Goal: Use online tool/utility: Utilize a website feature to perform a specific function

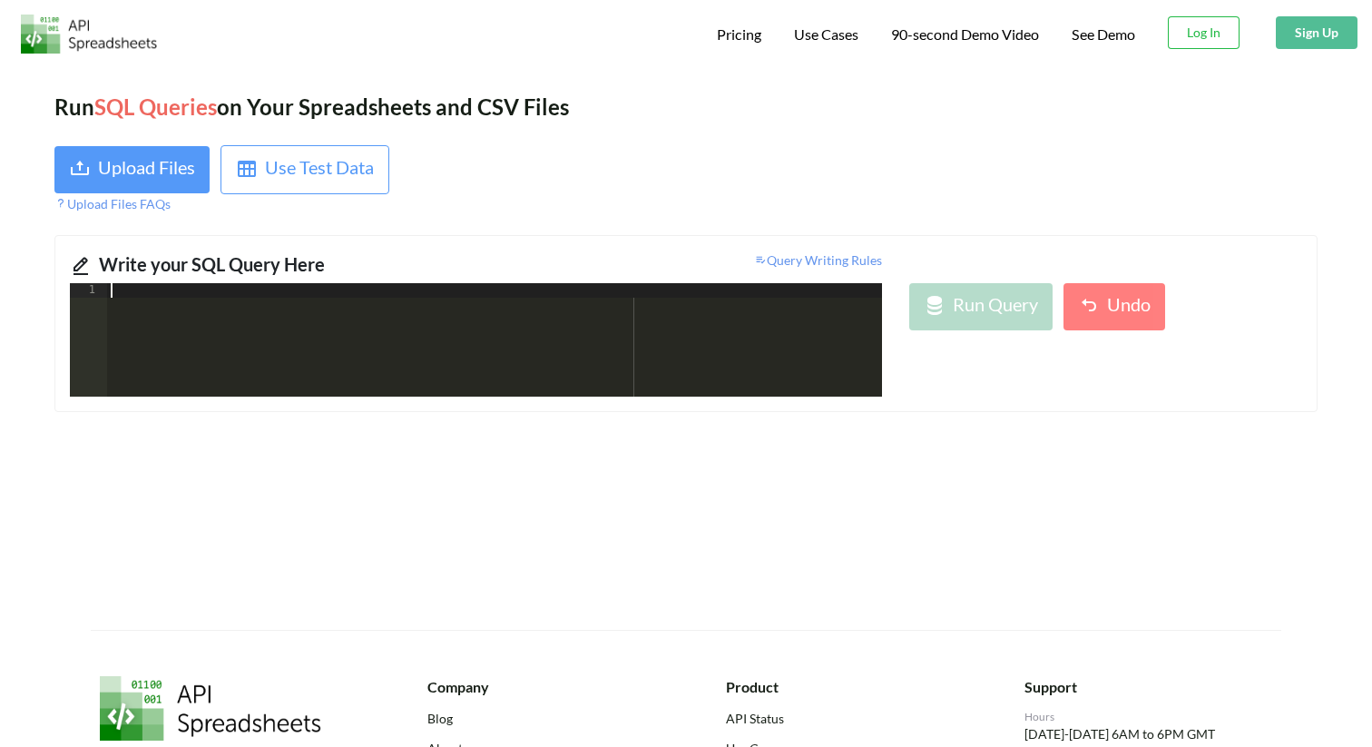
click at [701, 361] on div at bounding box center [494, 354] width 775 height 142
click at [929, 179] on div at bounding box center [1008, 179] width 645 height 68
click at [175, 153] on div "Upload Files" at bounding box center [146, 169] width 97 height 33
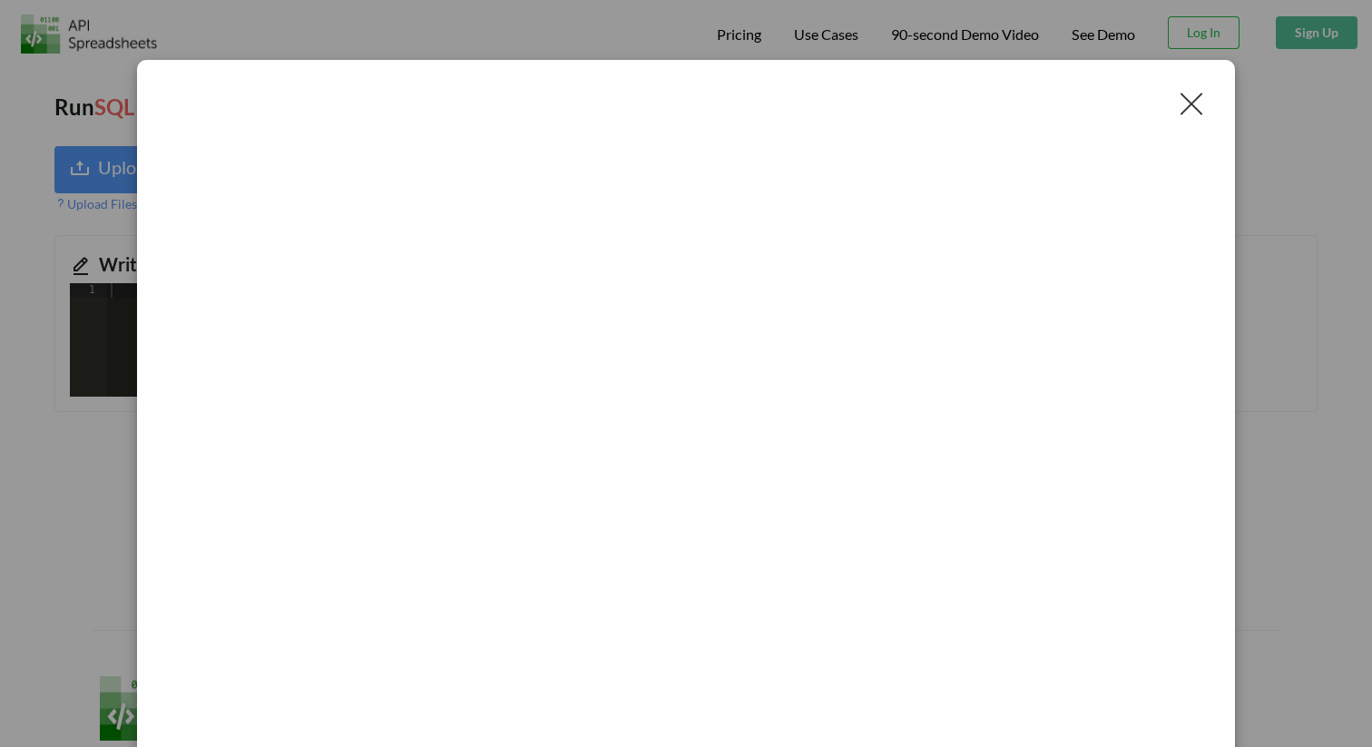
click at [1183, 112] on div at bounding box center [1191, 103] width 29 height 29
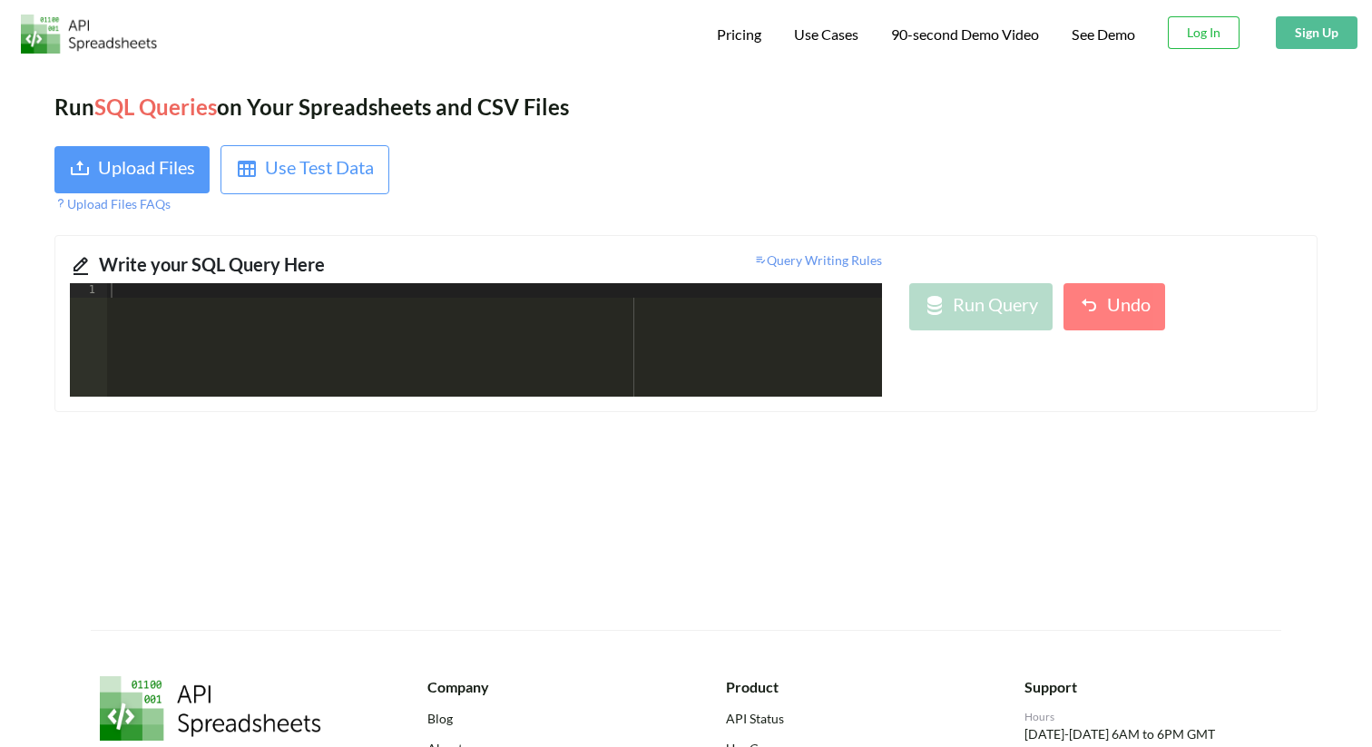
click at [101, 142] on div "Run SQL Queries on Your Spreadsheets and CSV Files Upload Files Use Test Data U…" at bounding box center [686, 347] width 1372 height 566
click at [103, 154] on div "Upload Files" at bounding box center [146, 169] width 97 height 33
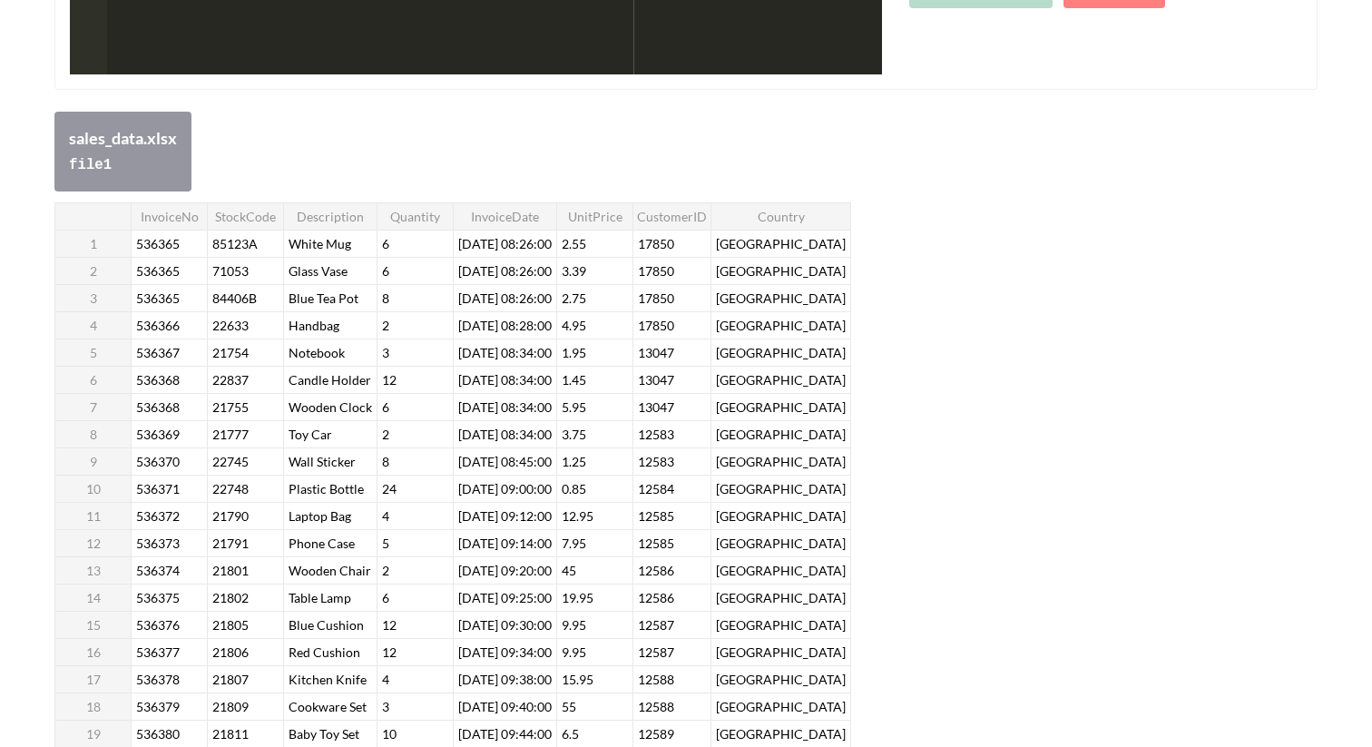
scroll to position [309, 0]
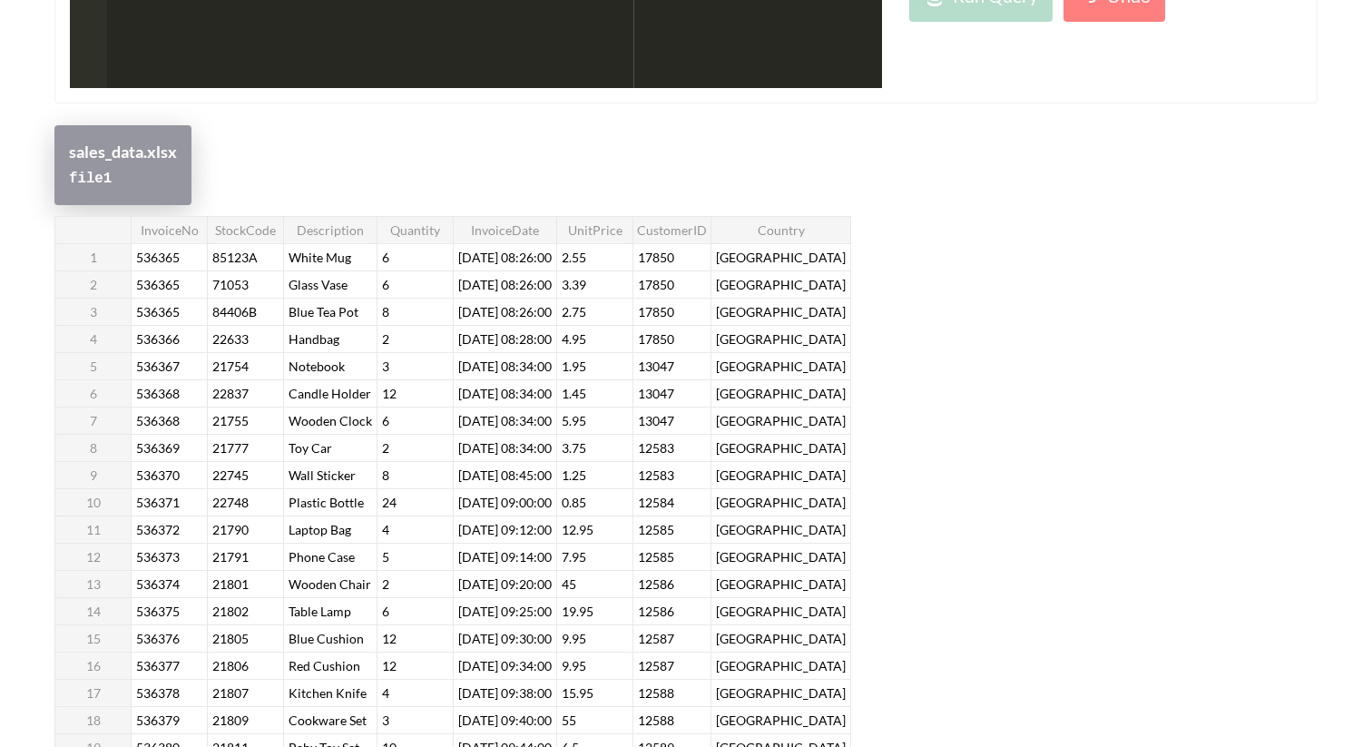
click at [102, 163] on div "sales_data.xlsx" at bounding box center [123, 152] width 108 height 25
click at [143, 187] on div "file 1" at bounding box center [123, 177] width 108 height 26
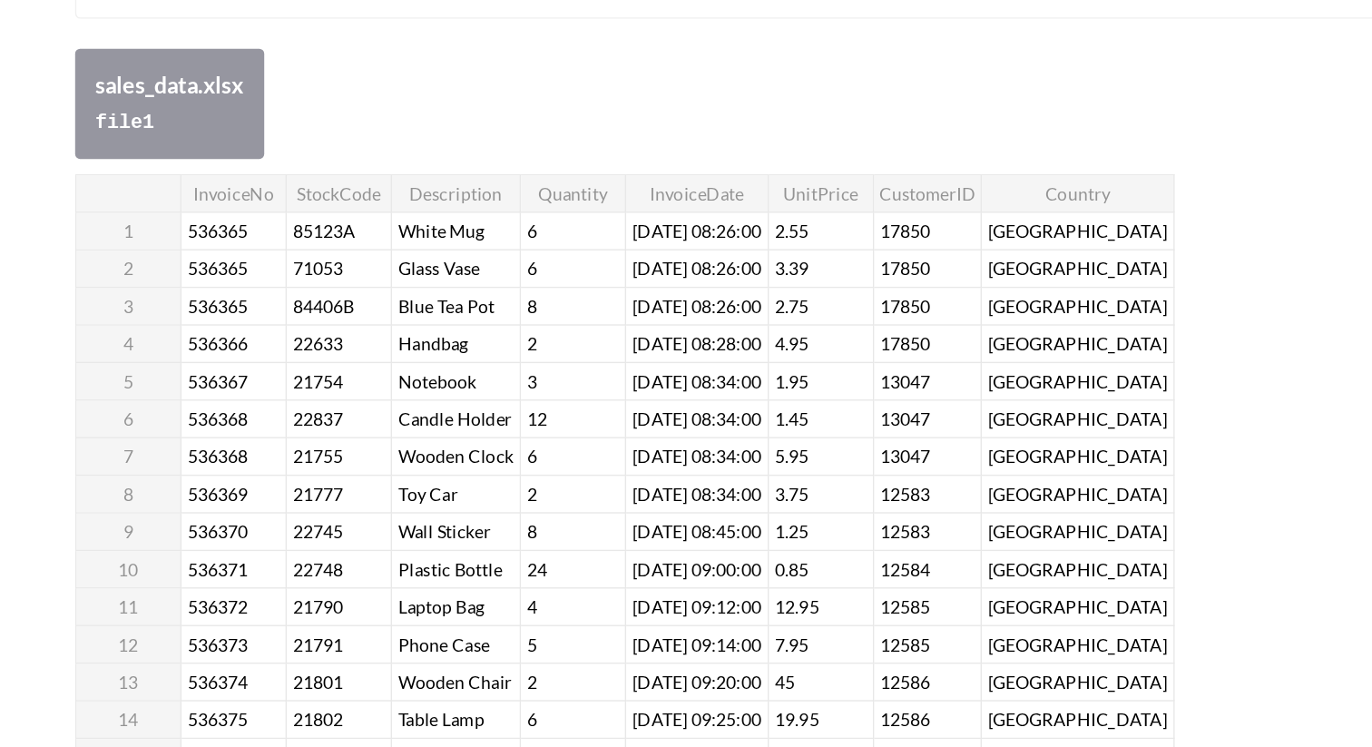
scroll to position [394, 0]
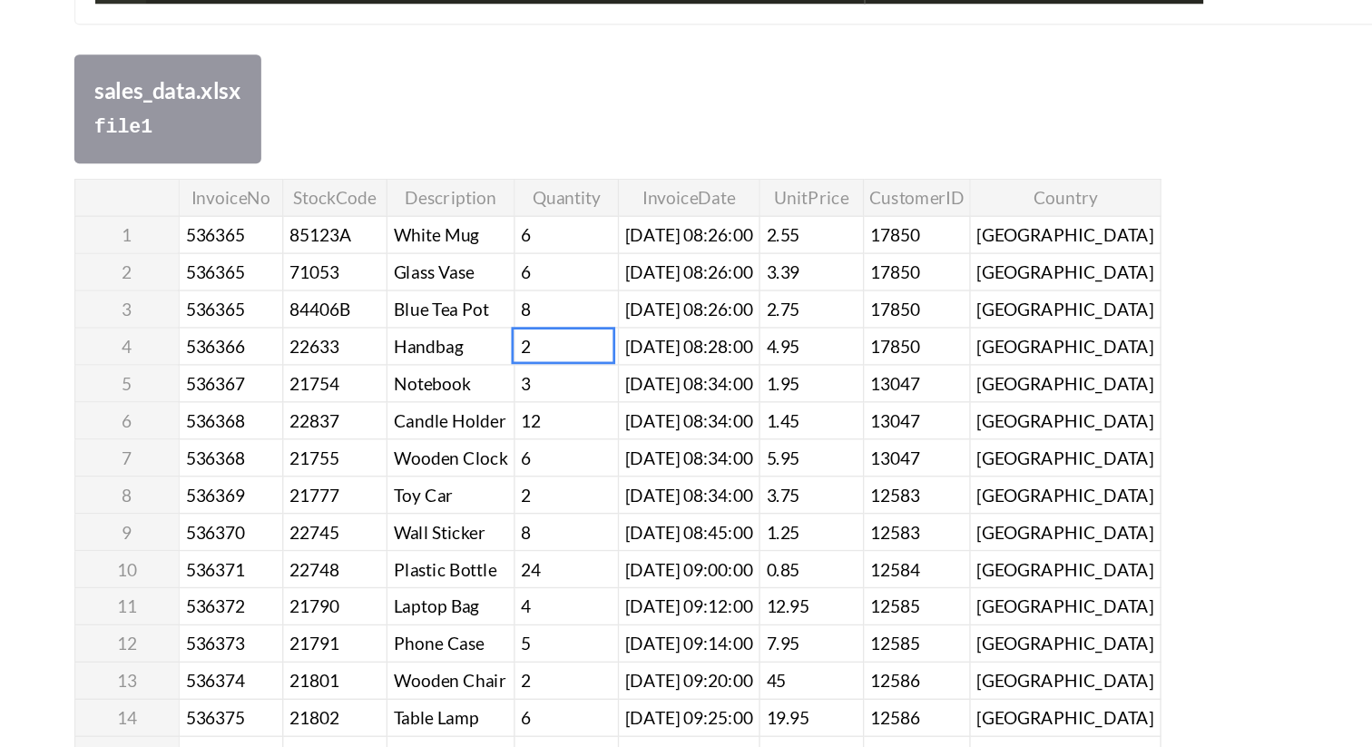
drag, startPoint x: 392, startPoint y: 257, endPoint x: 429, endPoint y: 280, distance: 44.1
click at [408, 268] on tbody "InvoiceNo StockCode Description Quantity InvoiceDate UnitPrice CustomerID Count…" at bounding box center [453, 417] width 796 height 572
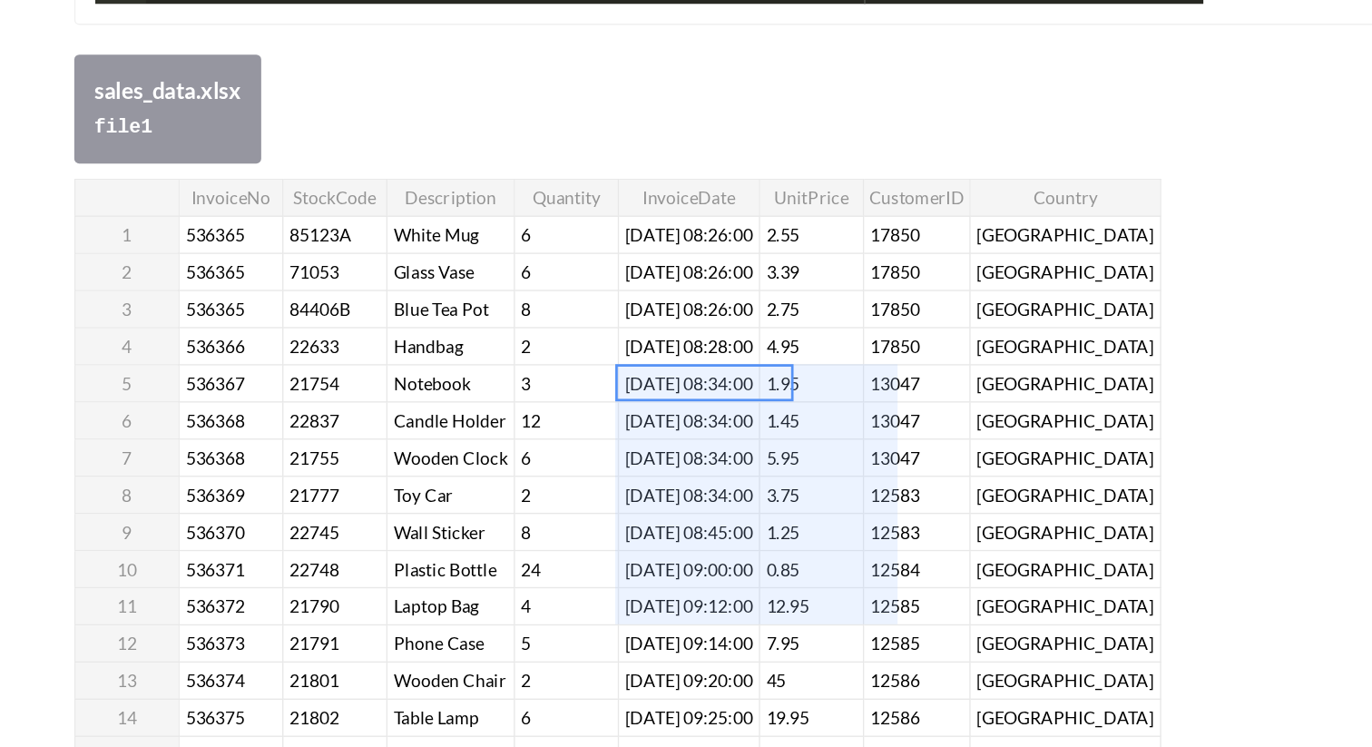
drag, startPoint x: 457, startPoint y: 290, endPoint x: 629, endPoint y: 447, distance: 233.2
click at [630, 448] on tbody "InvoiceNo StockCode Description Quantity InvoiceDate UnitPrice CustomerID Count…" at bounding box center [453, 417] width 796 height 572
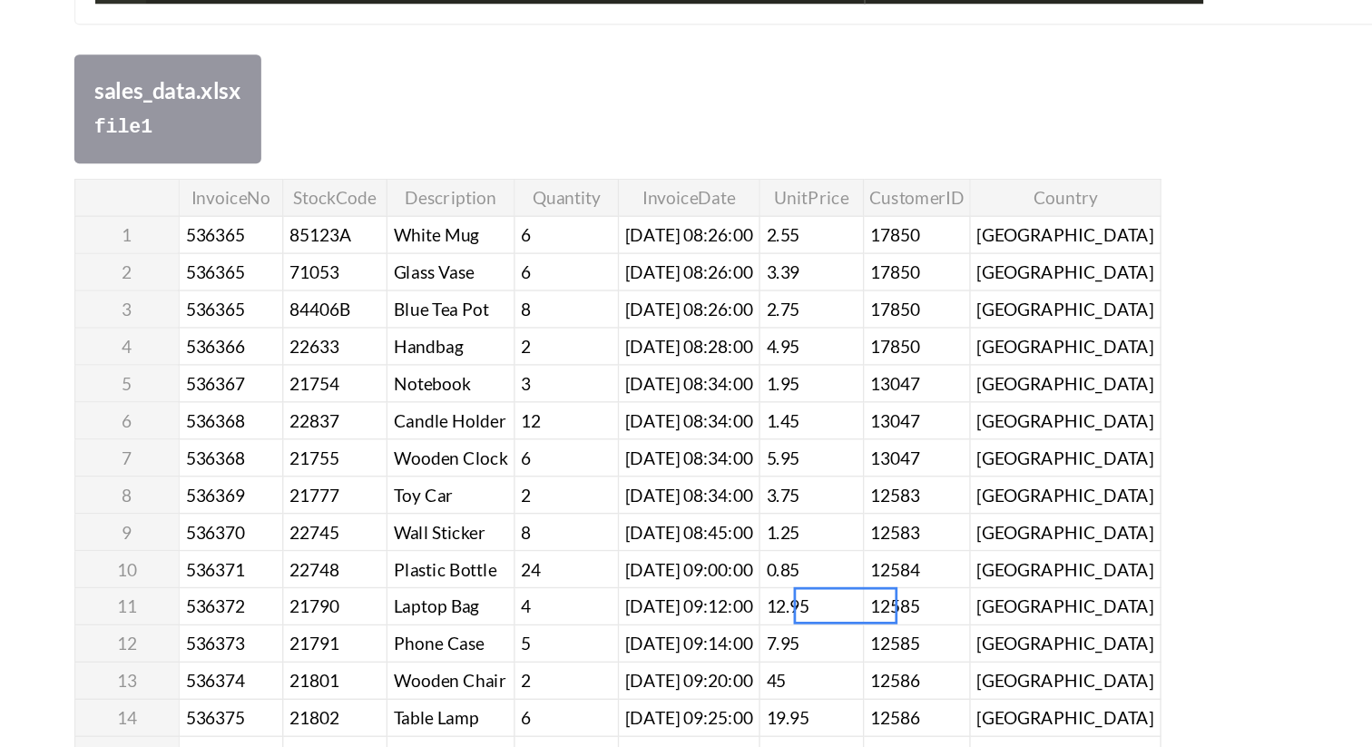
click at [629, 447] on div "InvoiceNo StockCode Description Quantity InvoiceDate UnitPrice CustomerID Count…" at bounding box center [452, 417] width 797 height 573
click at [582, 372] on div "InvoiceNo StockCode Description Quantity InvoiceDate UnitPrice CustomerID Count…" at bounding box center [452, 417] width 797 height 573
type input "8.77"
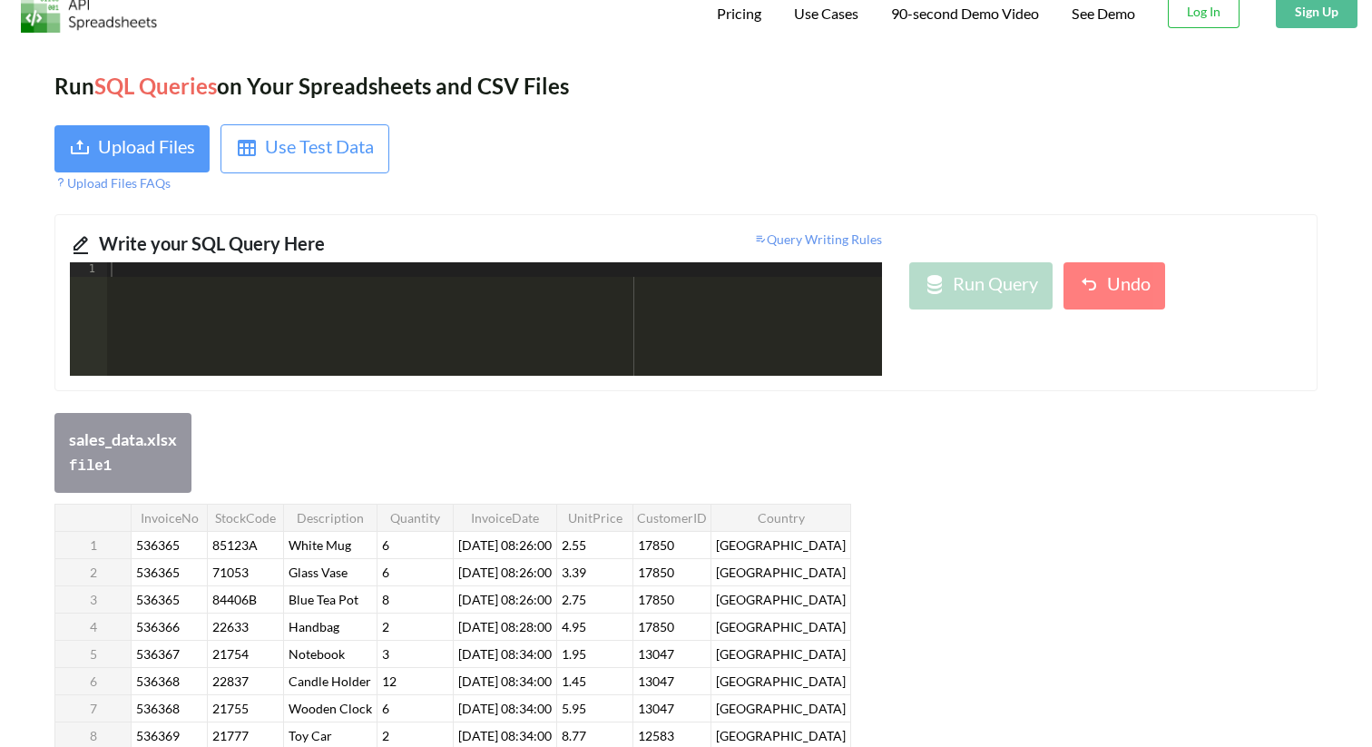
scroll to position [20, 0]
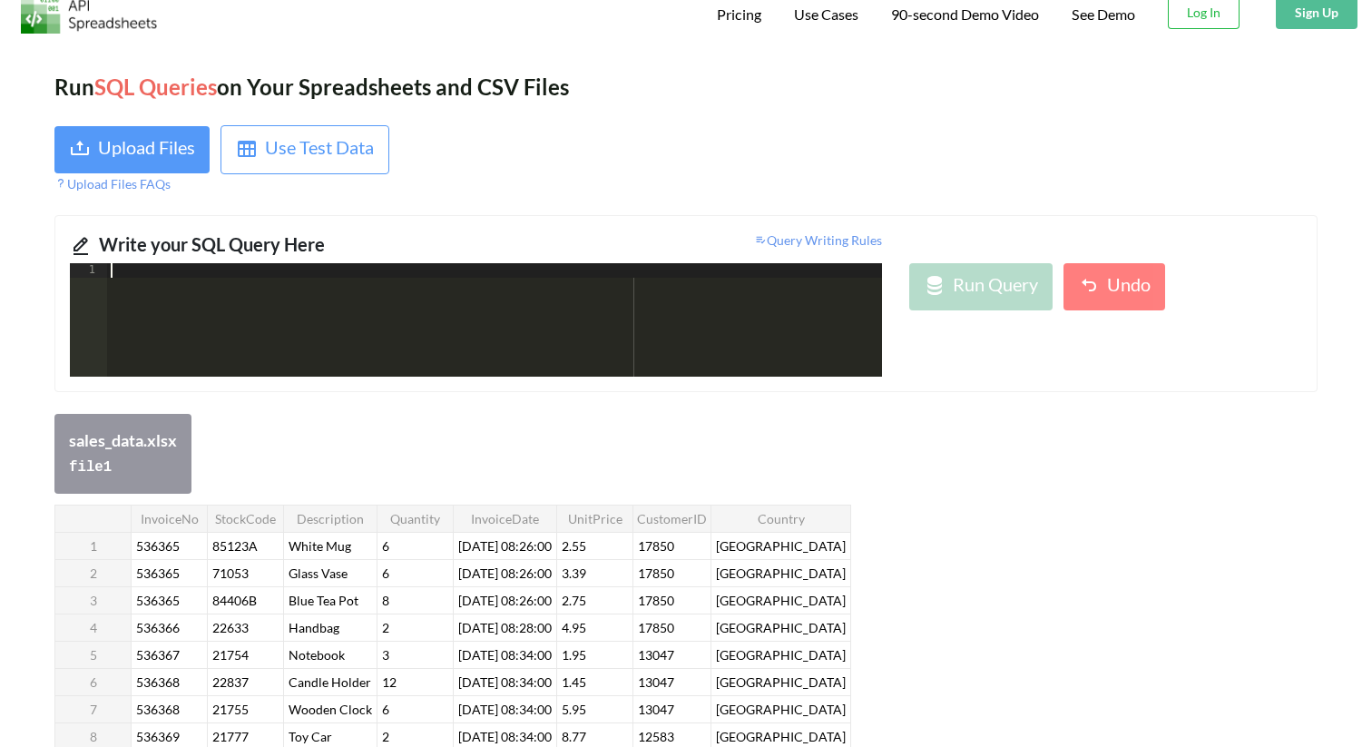
click at [798, 316] on div at bounding box center [494, 334] width 775 height 142
click at [1226, 384] on div "Write your SQL Query Here Query Writing Rules 1 XXXXXXXXXXXXXXXXXXXXXXXXXXXXXXX…" at bounding box center [685, 303] width 1263 height 177
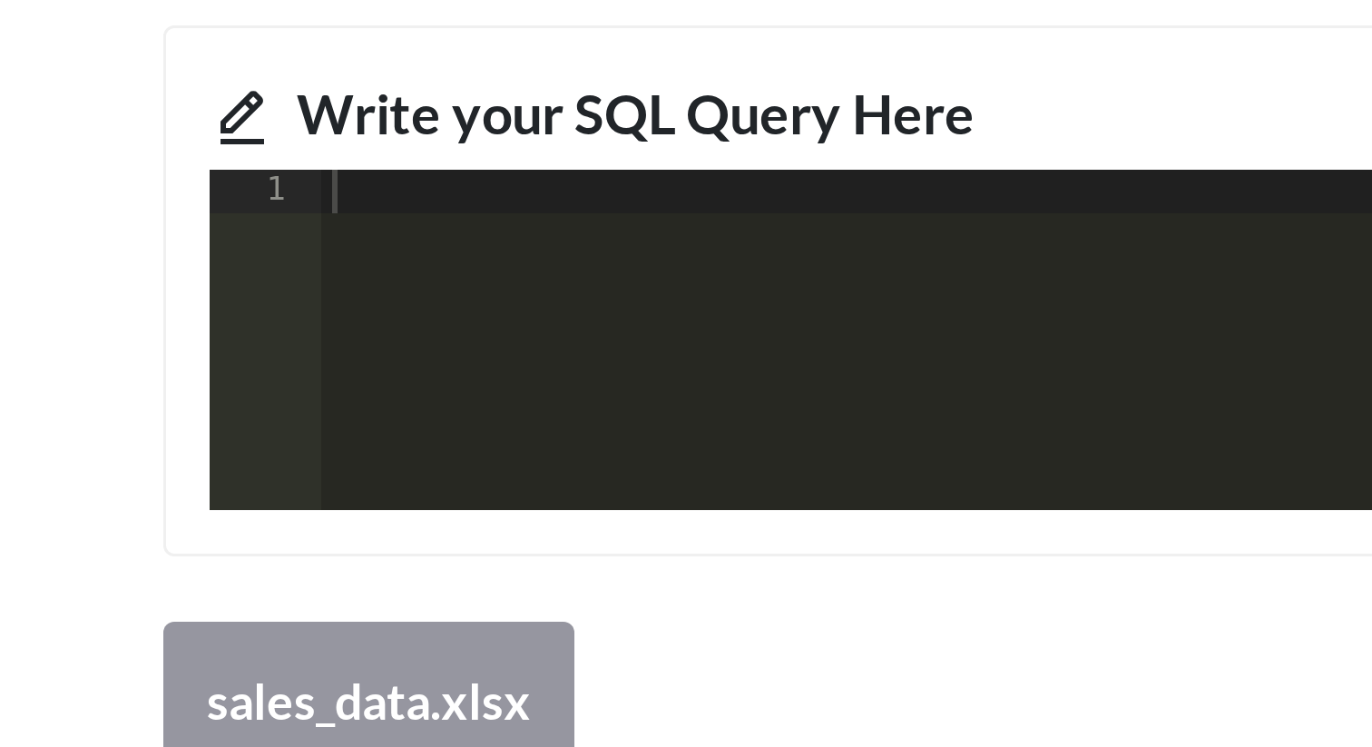
click at [195, 251] on div "Write your SQL Query Here" at bounding box center [281, 247] width 364 height 33
click at [183, 78] on div "Run SQL Queries on Your Spreadsheets and CSV Files Upload Files Use Test Data U…" at bounding box center [686, 672] width 1372 height 1256
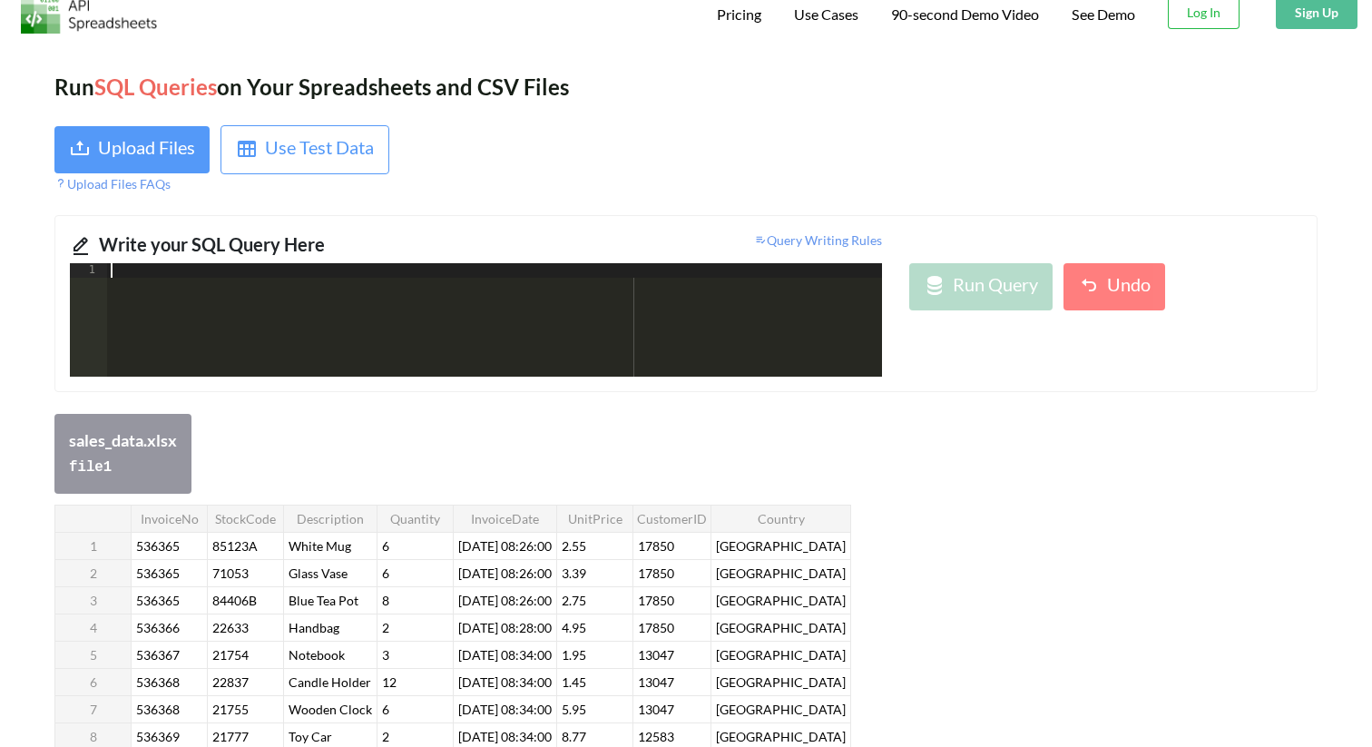
scroll to position [0, 0]
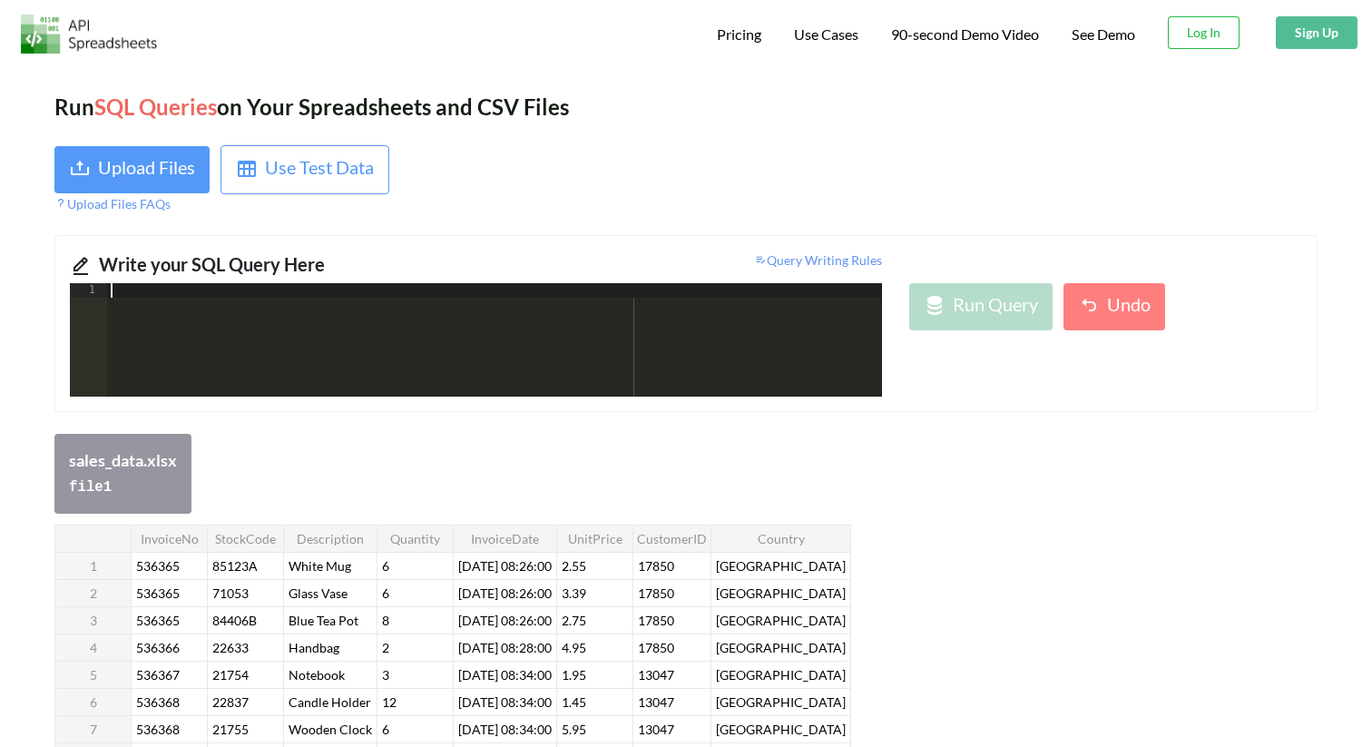
click at [432, 360] on div at bounding box center [494, 354] width 775 height 142
click at [311, 339] on div "exclude a" at bounding box center [494, 354] width 775 height 142
click at [130, 662] on th "5" at bounding box center [93, 674] width 76 height 27
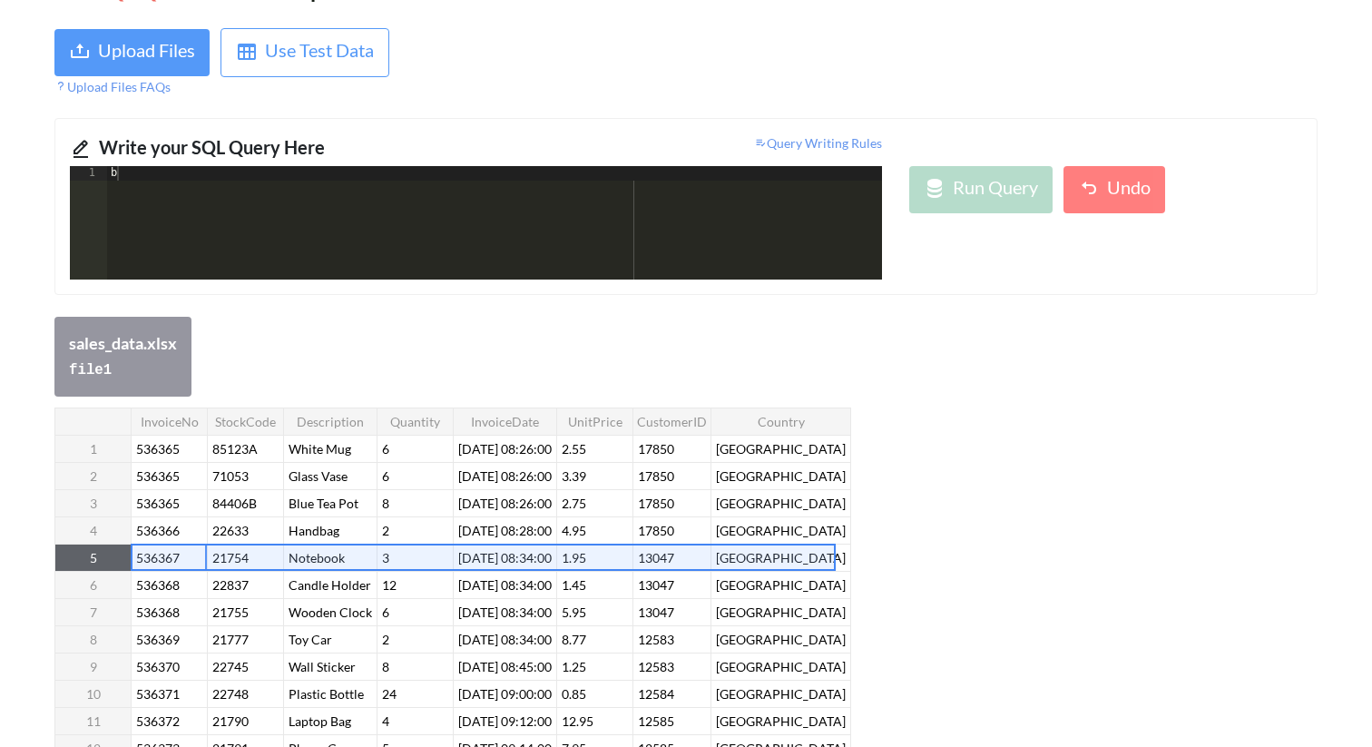
scroll to position [120, 0]
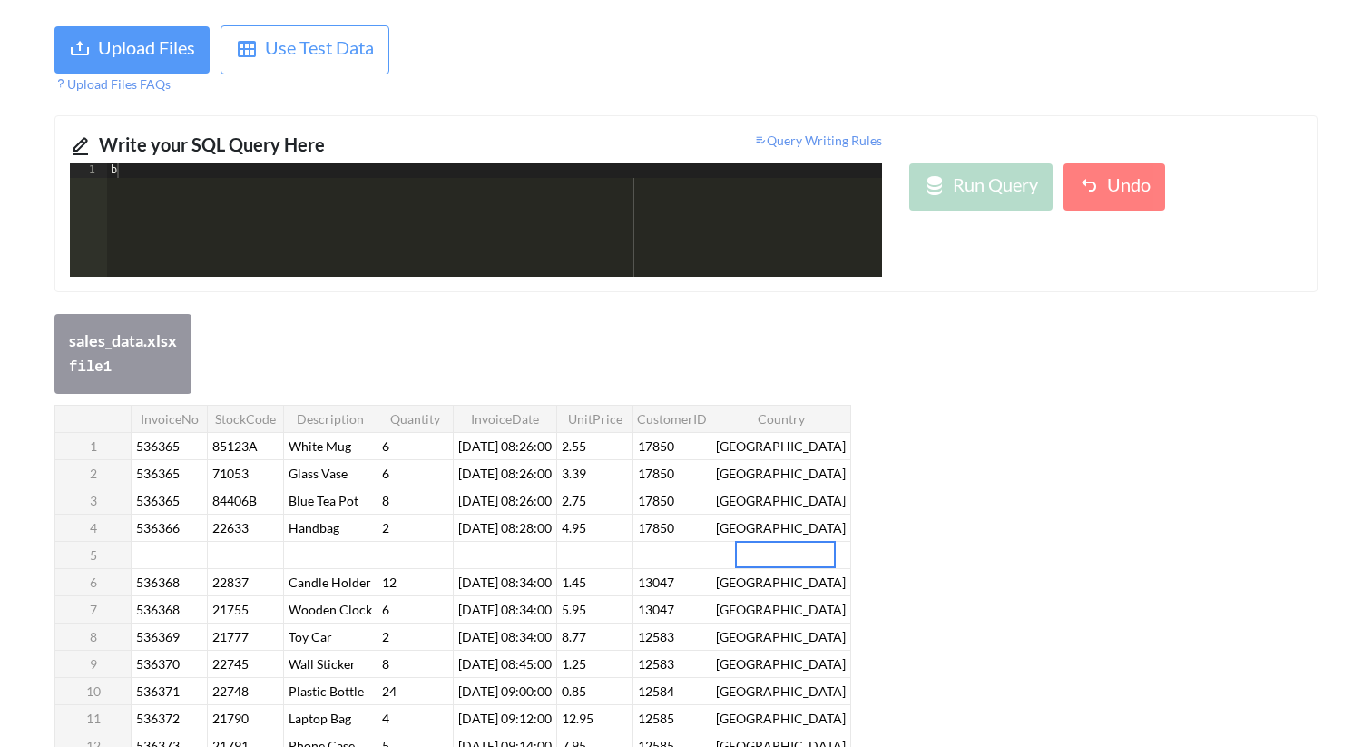
click at [758, 552] on div "InvoiceNo StockCode Description Quantity InvoiceDate UnitPrice CustomerID Count…" at bounding box center [452, 691] width 797 height 573
click at [1095, 227] on div "Run Query Undo" at bounding box center [1106, 219] width 420 height 113
click at [820, 220] on div "b" at bounding box center [494, 234] width 775 height 142
click at [605, 172] on div "bklk" at bounding box center [494, 234] width 775 height 142
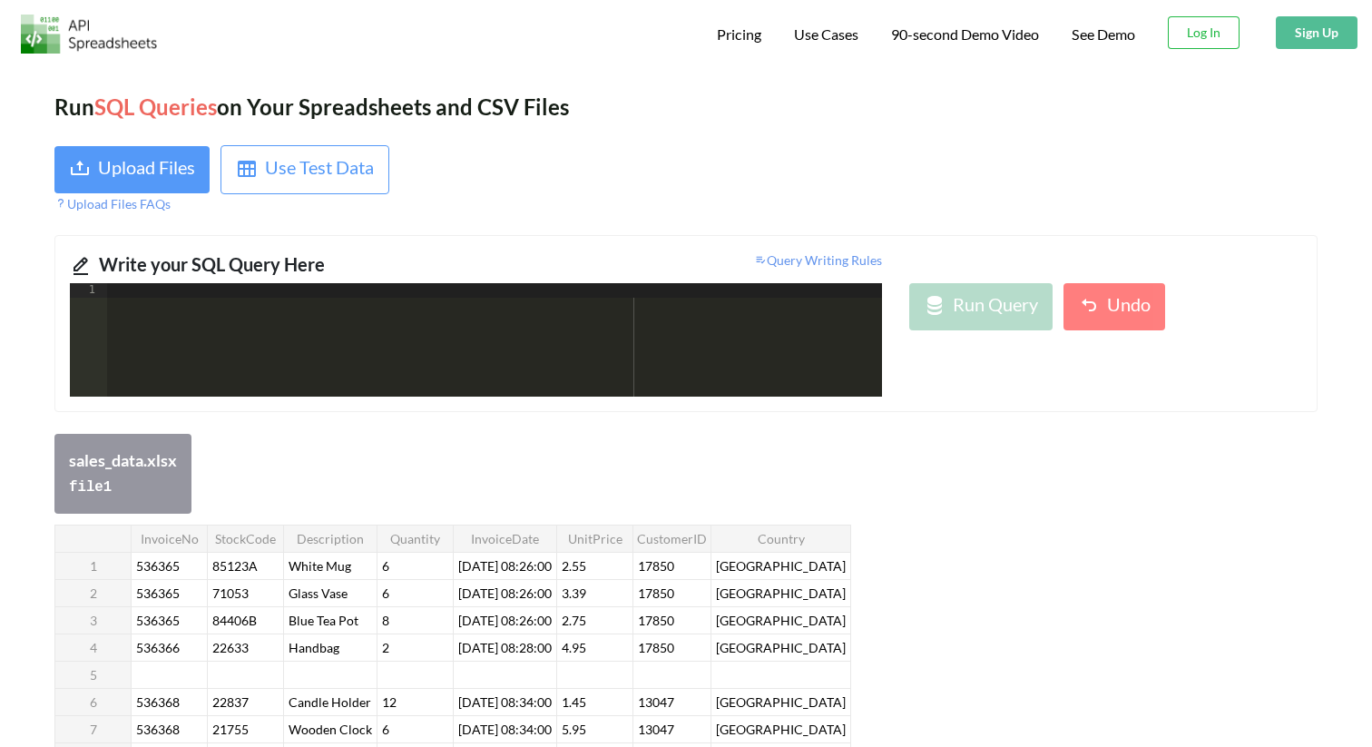
scroll to position [4, 0]
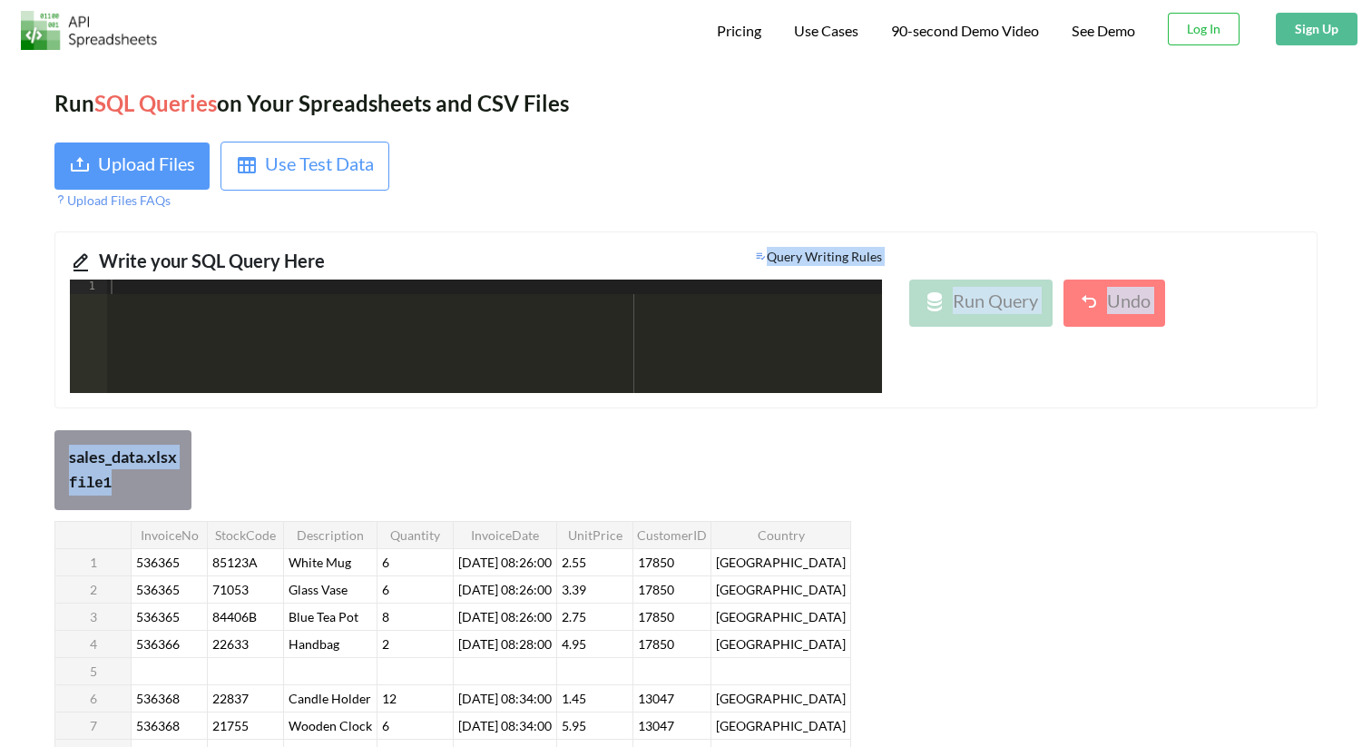
drag, startPoint x: 460, startPoint y: 272, endPoint x: 336, endPoint y: 521, distance: 278.0
click at [338, 521] on div "Run SQL Queries on Your Spreadsheets and CSV Files Upload Files Use Test Data U…" at bounding box center [686, 688] width 1372 height 1256
click at [357, 458] on div "sales_data.xlsx file 1" at bounding box center [685, 470] width 1263 height 80
click at [473, 293] on div at bounding box center [494, 351] width 775 height 142
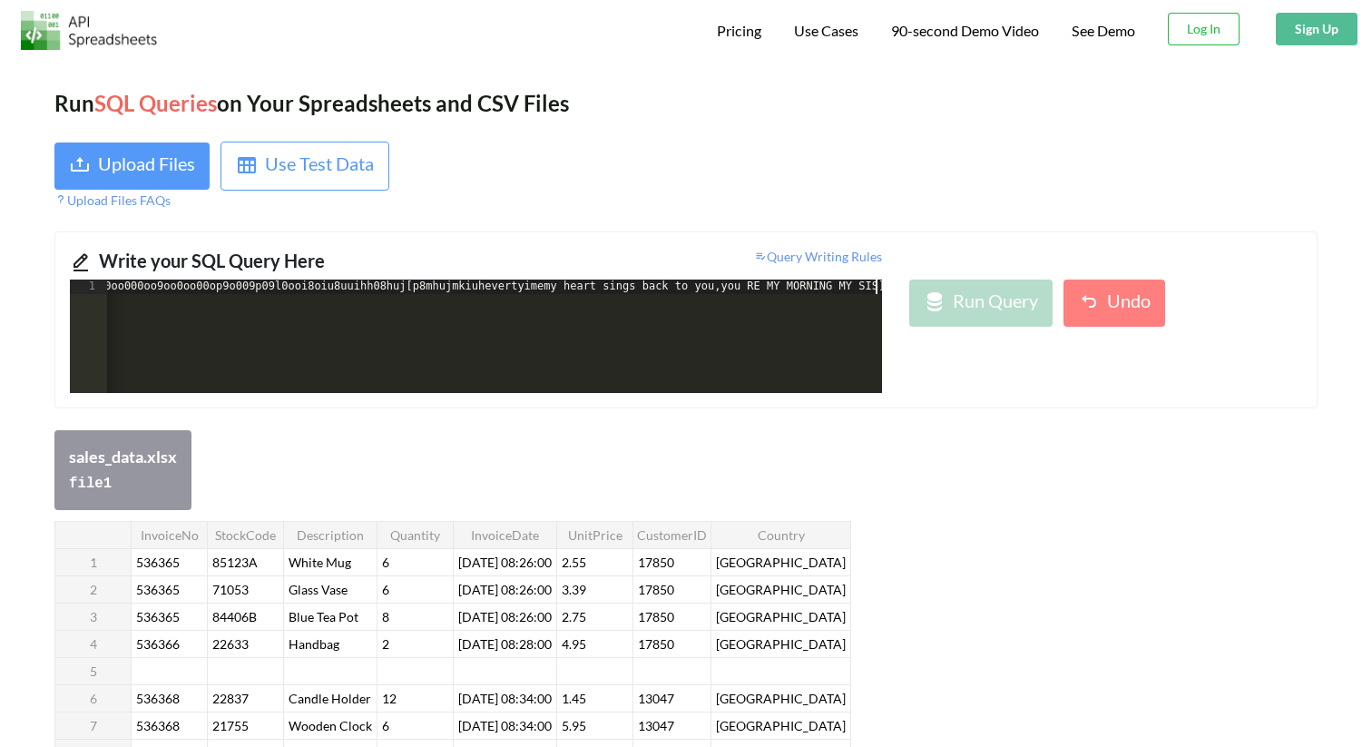
scroll to position [0, 2085]
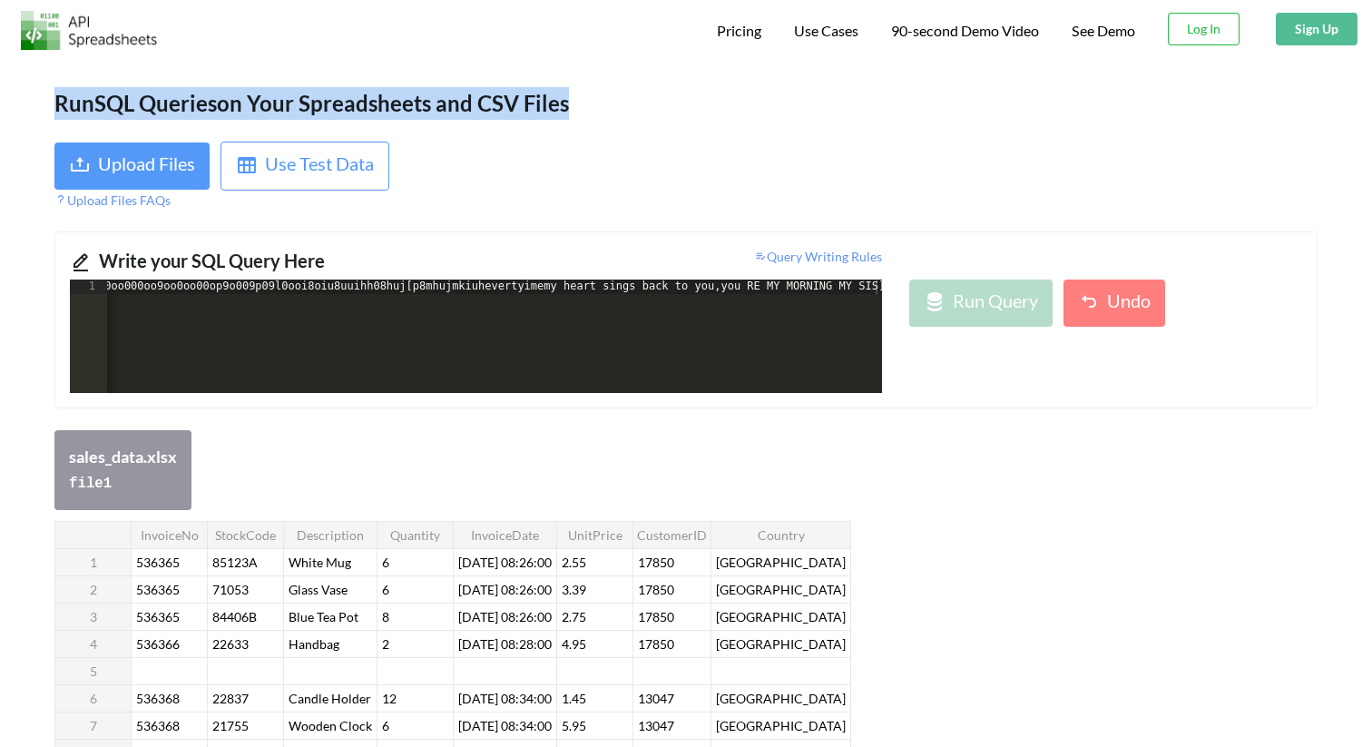
drag, startPoint x: 385, startPoint y: 82, endPoint x: 491, endPoint y: 133, distance: 117.7
click at [491, 133] on div "Run SQL Queries on Your Spreadsheets and CSV Files Upload Files Use Test Data U…" at bounding box center [686, 688] width 1372 height 1256
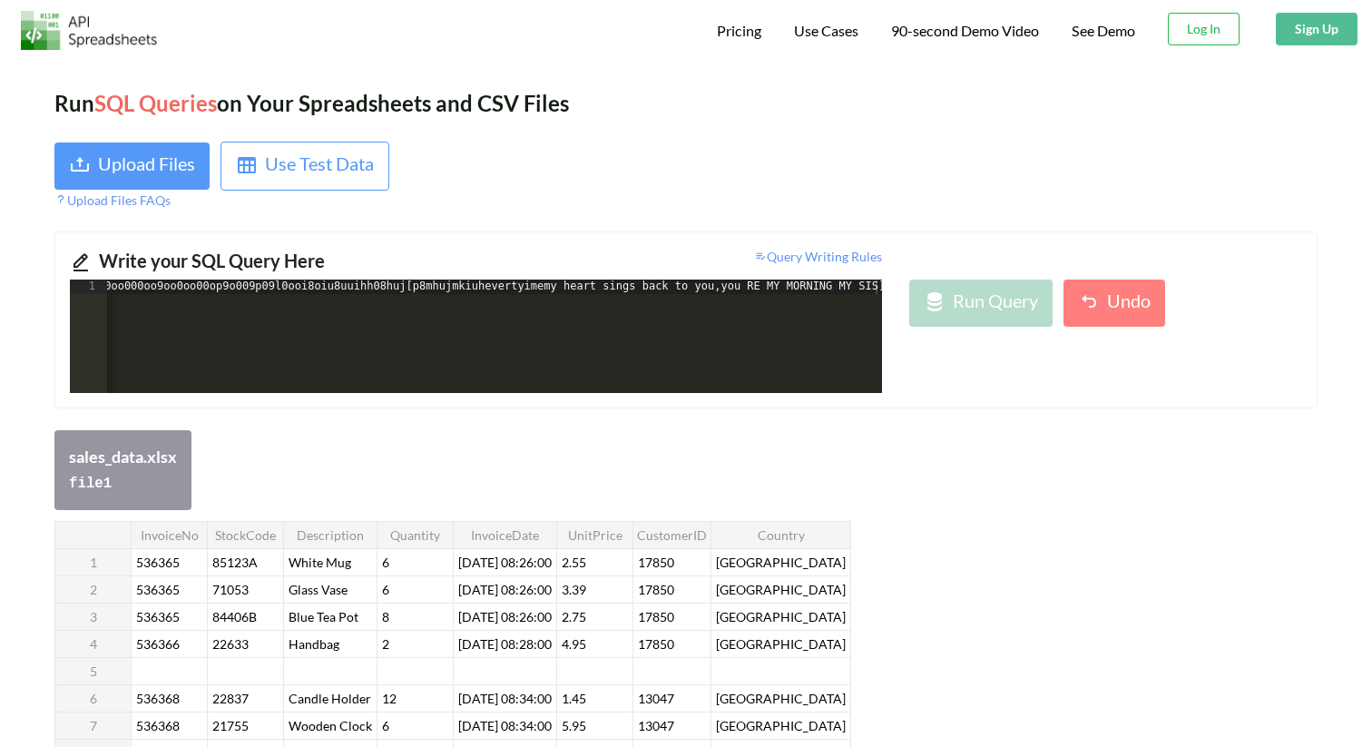
click at [689, 130] on div "Run SQL Queries on Your Spreadsheets and CSV Files Upload Files Use Test Data U…" at bounding box center [686, 688] width 1372 height 1256
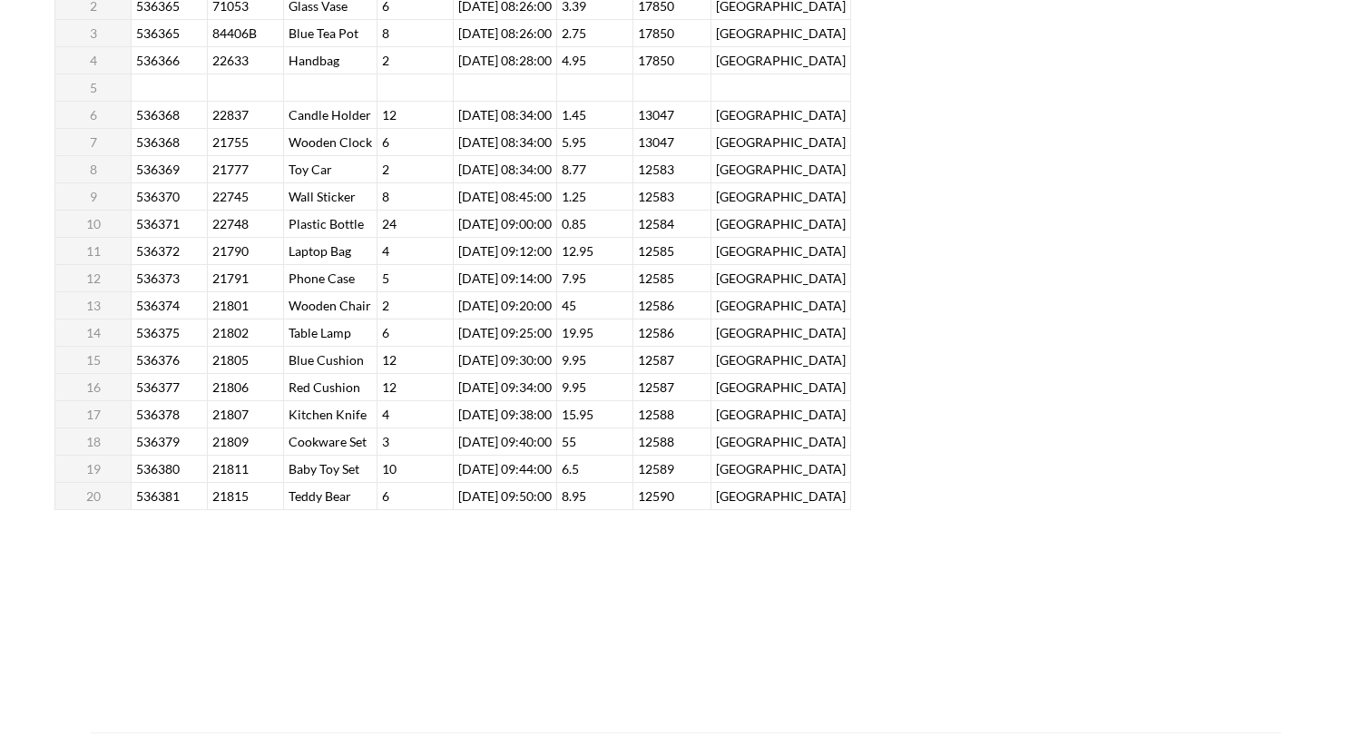
scroll to position [588, 0]
click at [215, 304] on div "InvoiceNo StockCode Description Quantity InvoiceDate UnitPrice CustomerID Count…" at bounding box center [452, 222] width 797 height 573
click at [215, 276] on div "InvoiceNo StockCode Description Quantity InvoiceDate UnitPrice CustomerID Count…" at bounding box center [452, 222] width 797 height 573
click at [215, 276] on div at bounding box center [245, 276] width 76 height 27
click at [215, 276] on input "21791" at bounding box center [245, 277] width 73 height 24
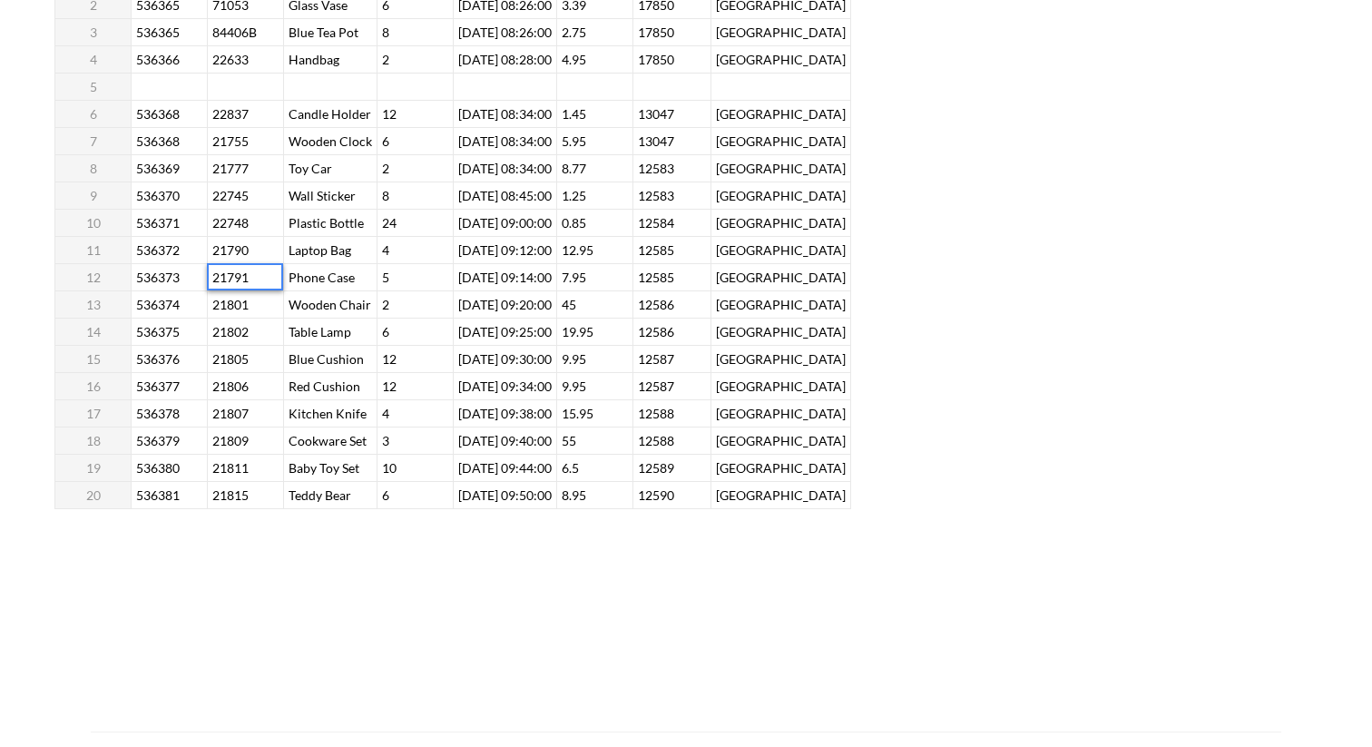
click at [215, 276] on input "21791" at bounding box center [245, 277] width 73 height 24
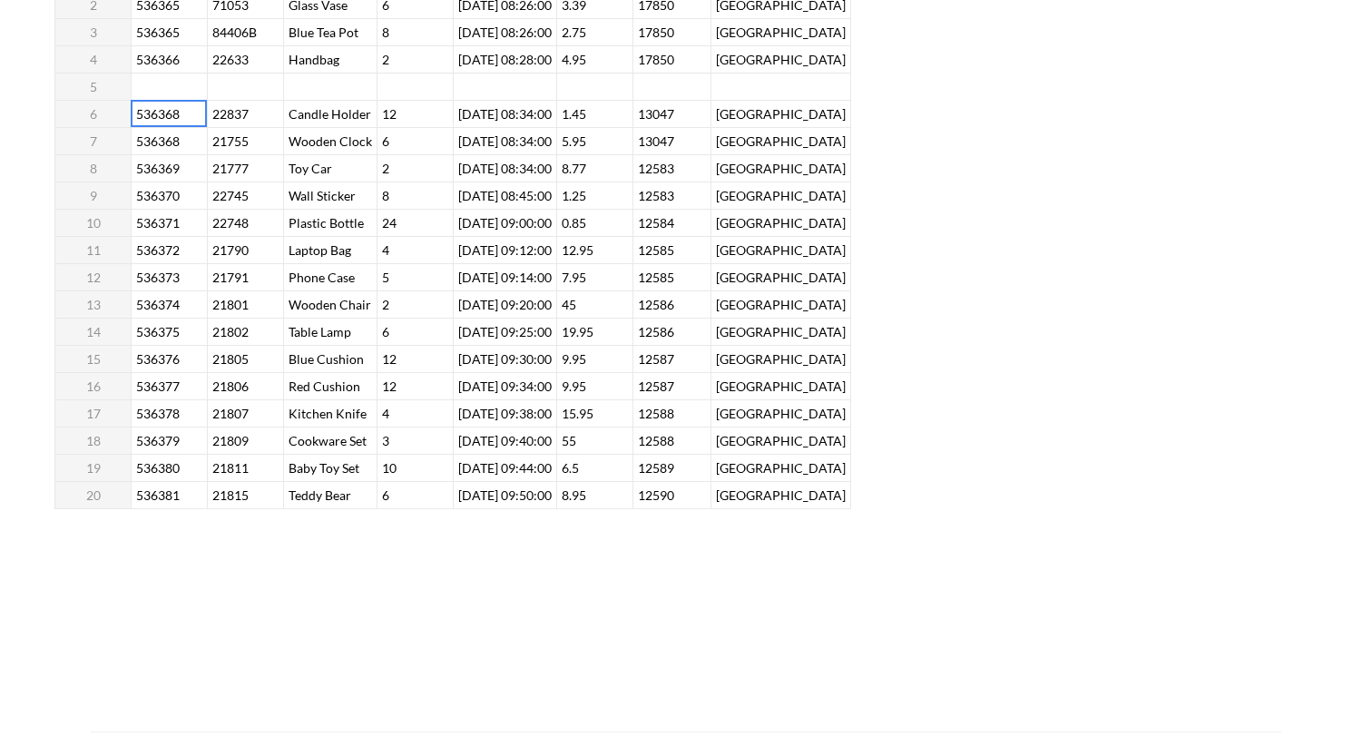
click at [133, 120] on div "InvoiceNo StockCode Description Quantity InvoiceDate UnitPrice CustomerID Count…" at bounding box center [452, 222] width 797 height 573
click at [134, 121] on div at bounding box center [169, 113] width 76 height 27
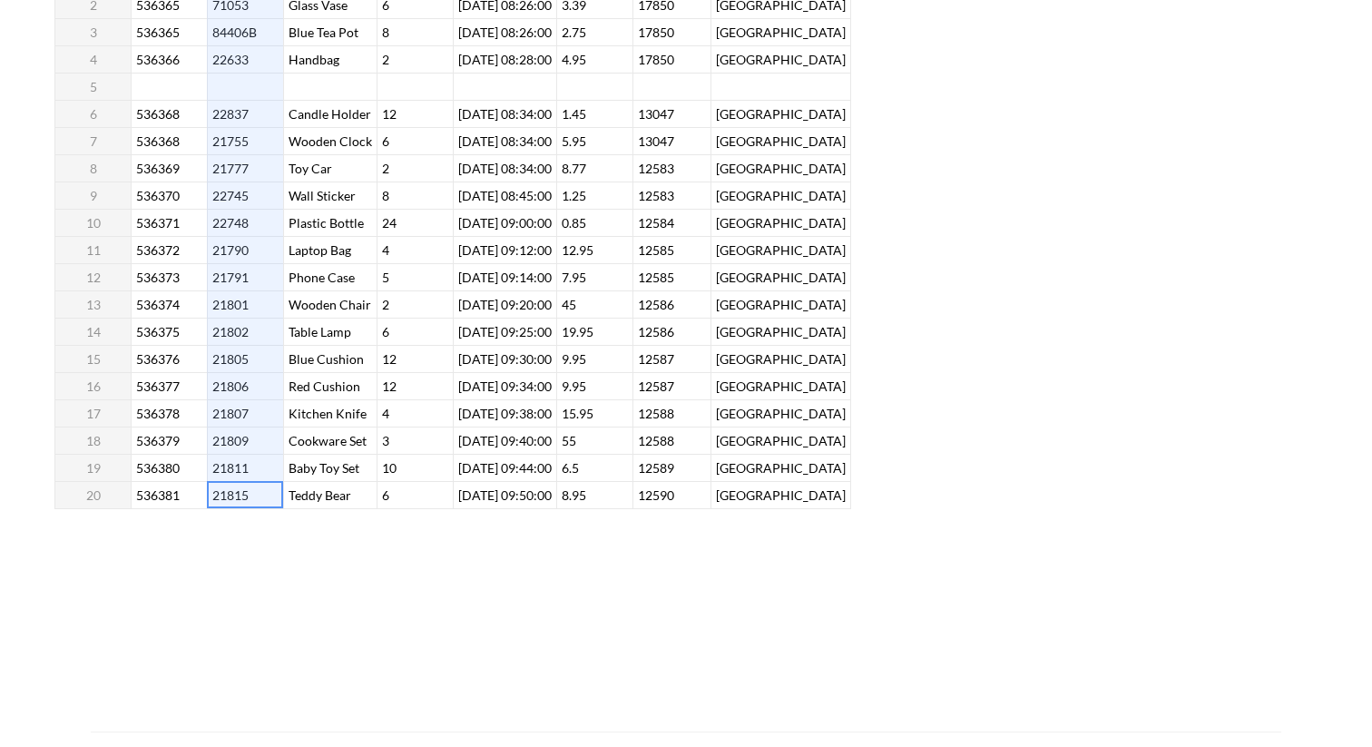
drag, startPoint x: 242, startPoint y: 479, endPoint x: 143, endPoint y: -142, distance: 629.6
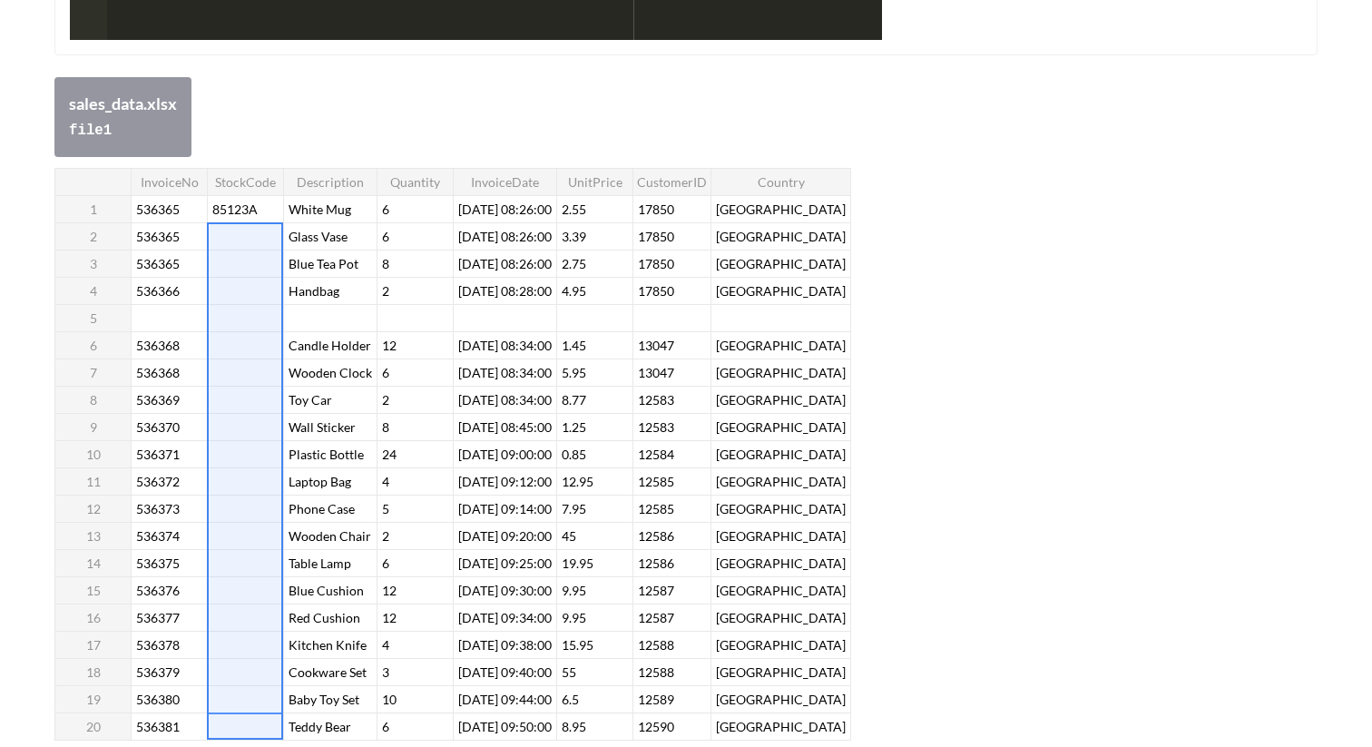
scroll to position [356, 0]
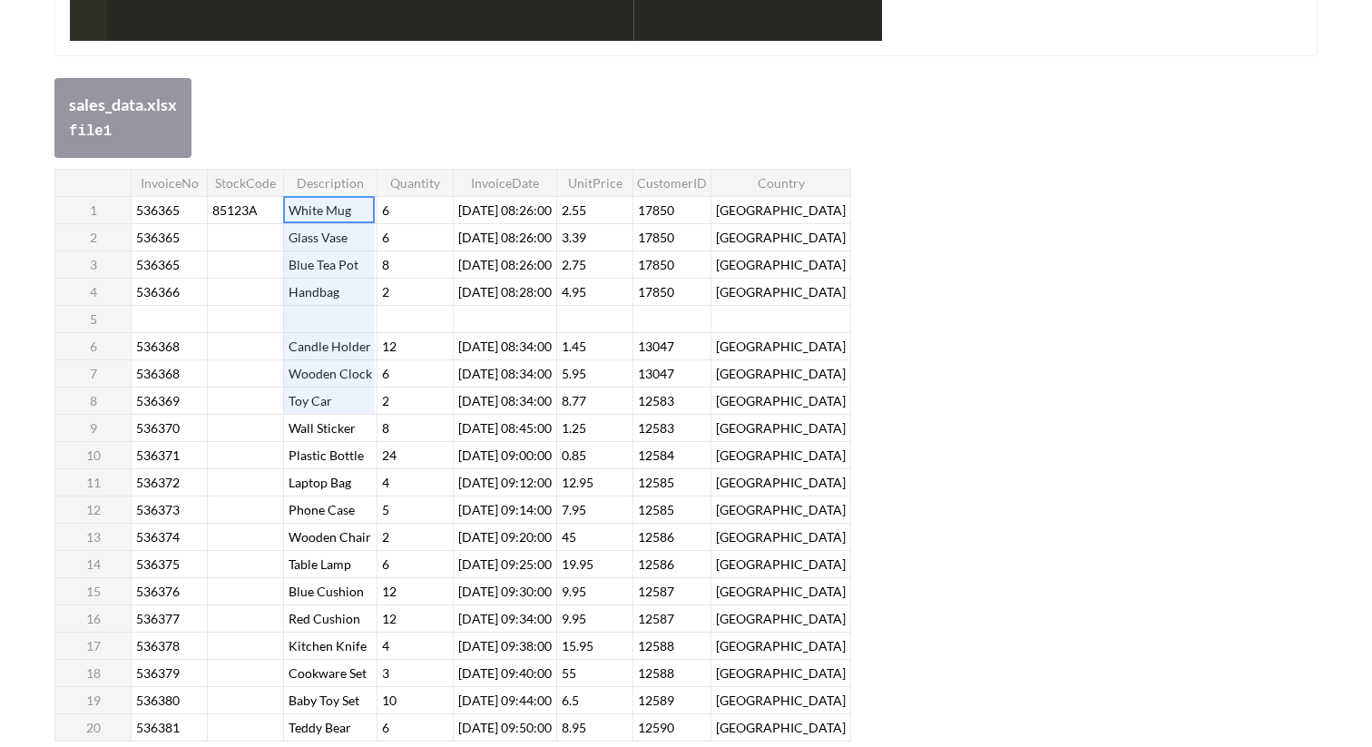
drag, startPoint x: 311, startPoint y: 196, endPoint x: 322, endPoint y: 745, distance: 549.2
click at [322, 745] on div "Run SQL Queries on Your Spreadsheets and CSV Files Upload Files Use Test Data U…" at bounding box center [686, 336] width 1372 height 1256
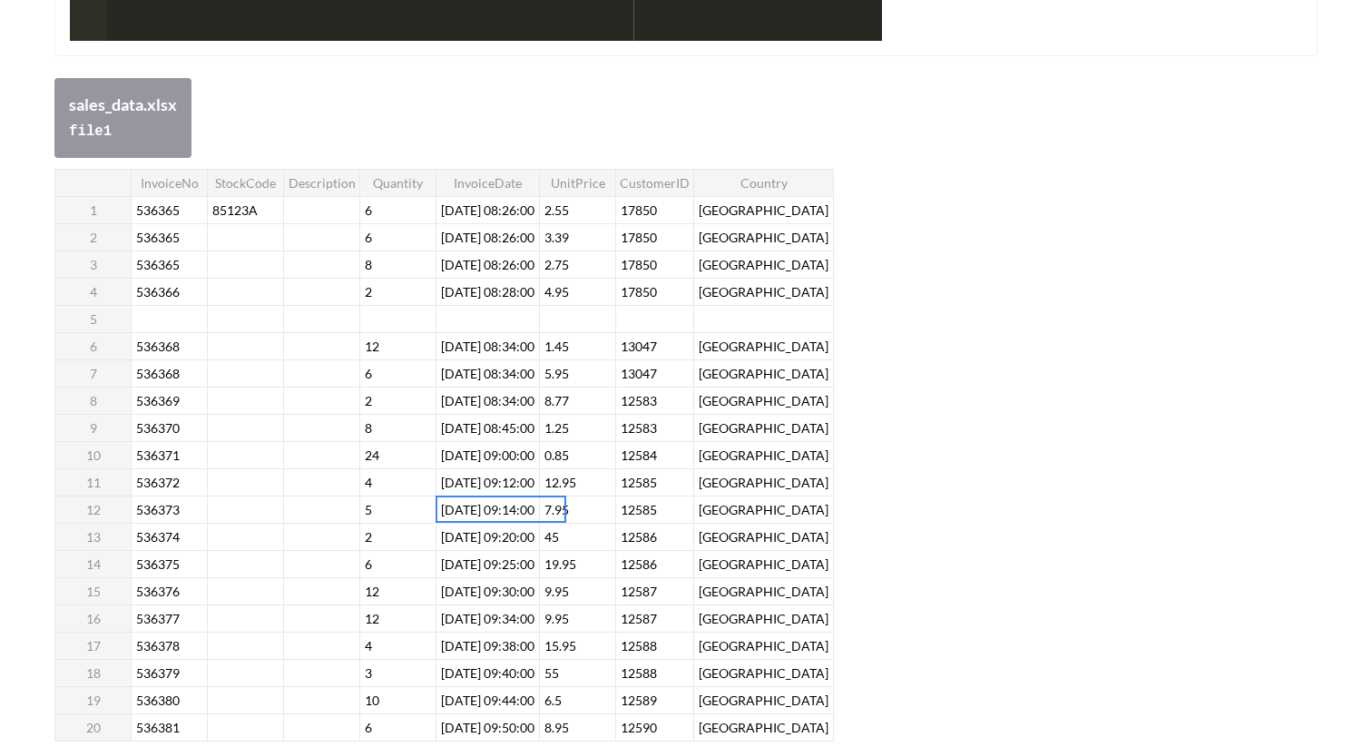
drag, startPoint x: 516, startPoint y: 496, endPoint x: 516, endPoint y: 567, distance: 70.8
click at [516, 567] on tbody "InvoiceNo StockCode Description Quantity InvoiceDate UnitPrice CustomerID Count…" at bounding box center [444, 455] width 779 height 572
click at [529, 499] on div at bounding box center [501, 509] width 131 height 27
click at [555, 438] on div "InvoiceNo StockCode Description Quantity InvoiceDate UnitPrice CustomerID Count…" at bounding box center [444, 455] width 780 height 573
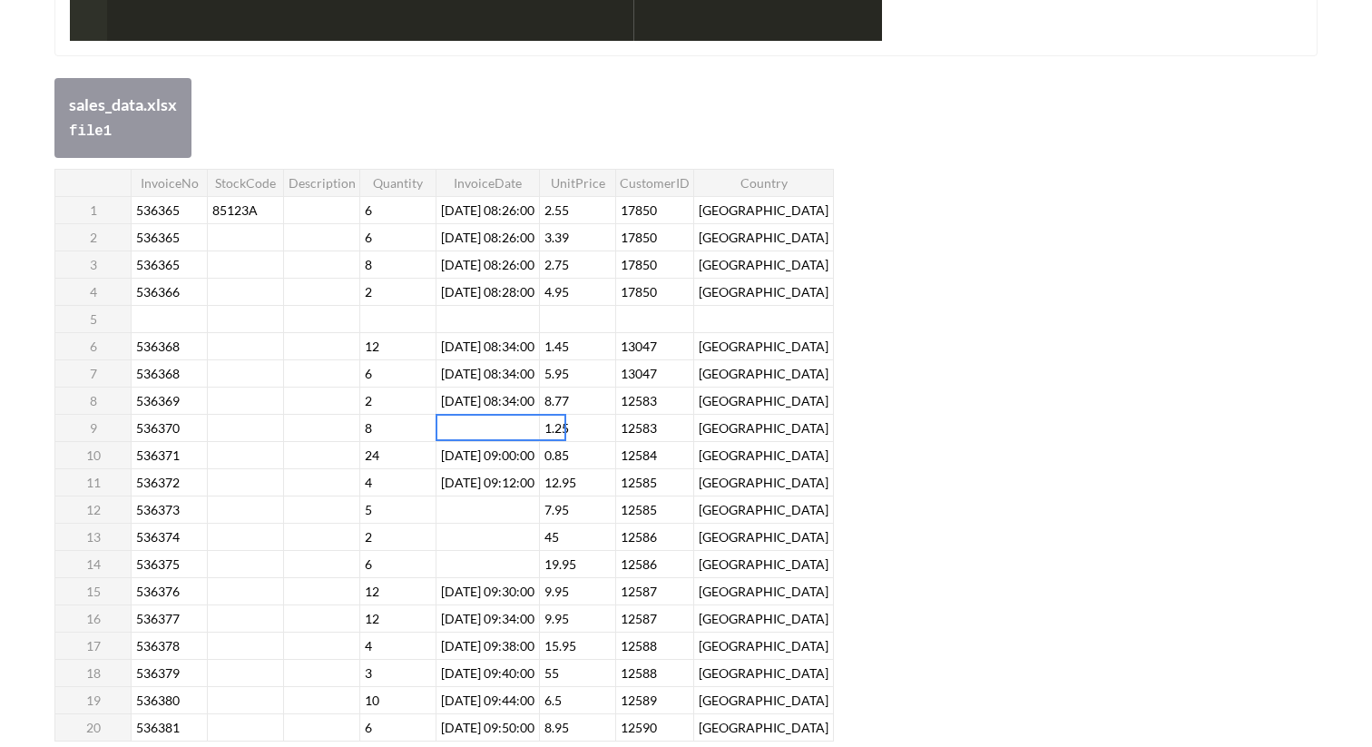
click at [507, 622] on div "InvoiceNo StockCode Description Quantity InvoiceDate UnitPrice CustomerID Count…" at bounding box center [444, 455] width 780 height 573
click at [740, 510] on div "InvoiceNo StockCode Description Quantity InvoiceDate UnitPrice CustomerID Count…" at bounding box center [444, 455] width 780 height 573
click at [683, 433] on div "InvoiceNo StockCode Description Quantity InvoiceDate UnitPrice CustomerID Count…" at bounding box center [444, 455] width 780 height 573
click at [642, 634] on div "InvoiceNo StockCode Description Quantity InvoiceDate UnitPrice CustomerID Count…" at bounding box center [444, 455] width 780 height 573
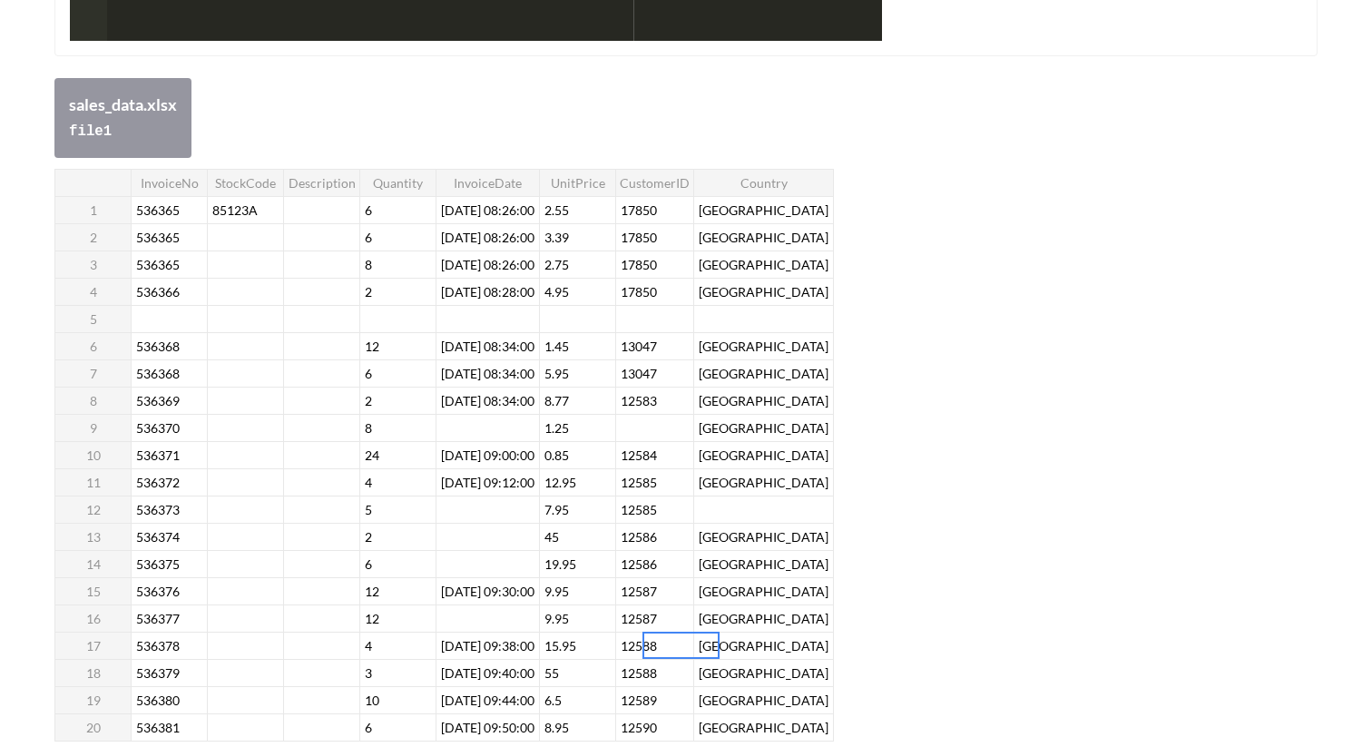
click at [666, 644] on div "InvoiceNo StockCode Description Quantity InvoiceDate UnitPrice CustomerID Count…" at bounding box center [444, 455] width 780 height 573
click at [672, 514] on div "InvoiceNo StockCode Description Quantity InvoiceDate UnitPrice CustomerID Count…" at bounding box center [444, 455] width 780 height 573
click at [556, 345] on div "InvoiceNo StockCode Description Quantity InvoiceDate UnitPrice CustomerID Count…" at bounding box center [444, 455] width 780 height 573
click at [536, 230] on div "InvoiceNo StockCode Description Quantity InvoiceDate UnitPrice CustomerID Count…" at bounding box center [444, 455] width 780 height 573
click at [806, 251] on div "InvoiceNo StockCode Description Quantity InvoiceDate UnitPrice CustomerID Count…" at bounding box center [444, 455] width 780 height 573
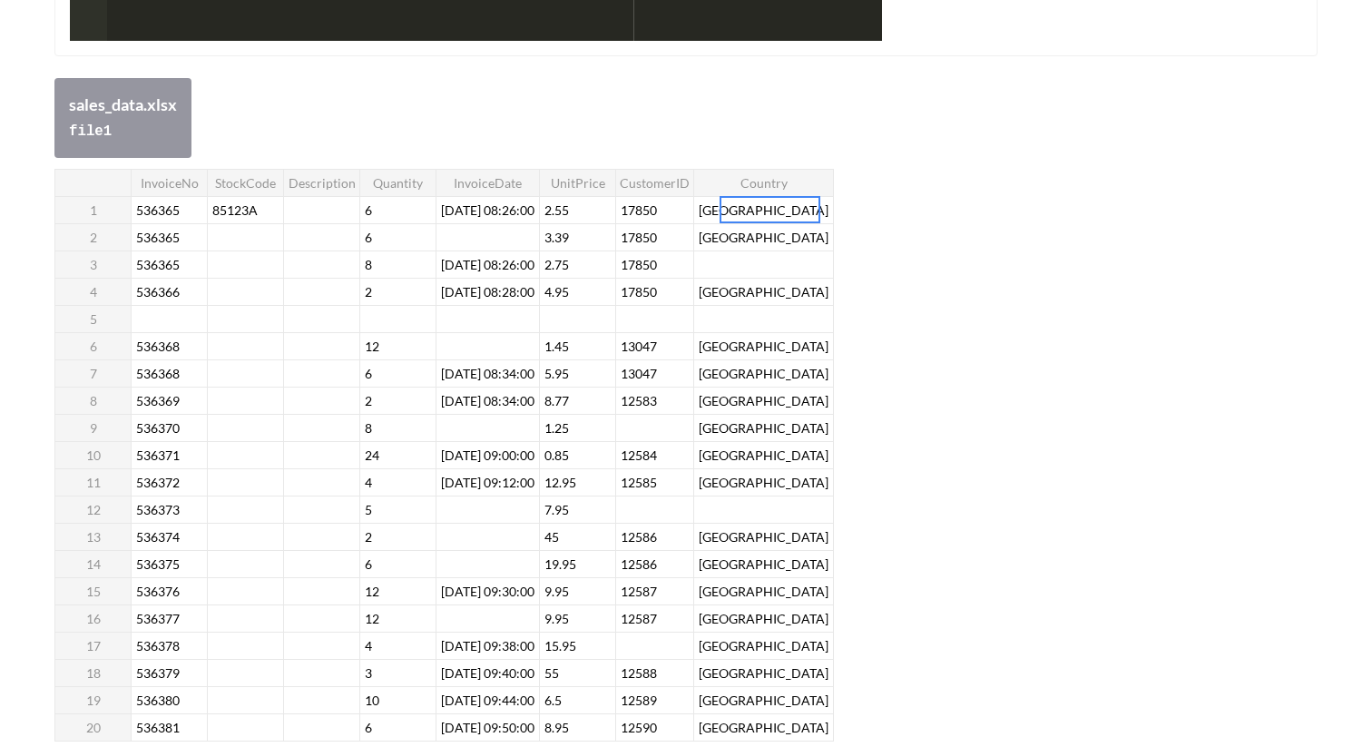
click at [781, 211] on div "InvoiceNo StockCode Description Quantity InvoiceDate UnitPrice CustomerID Count…" at bounding box center [444, 455] width 780 height 573
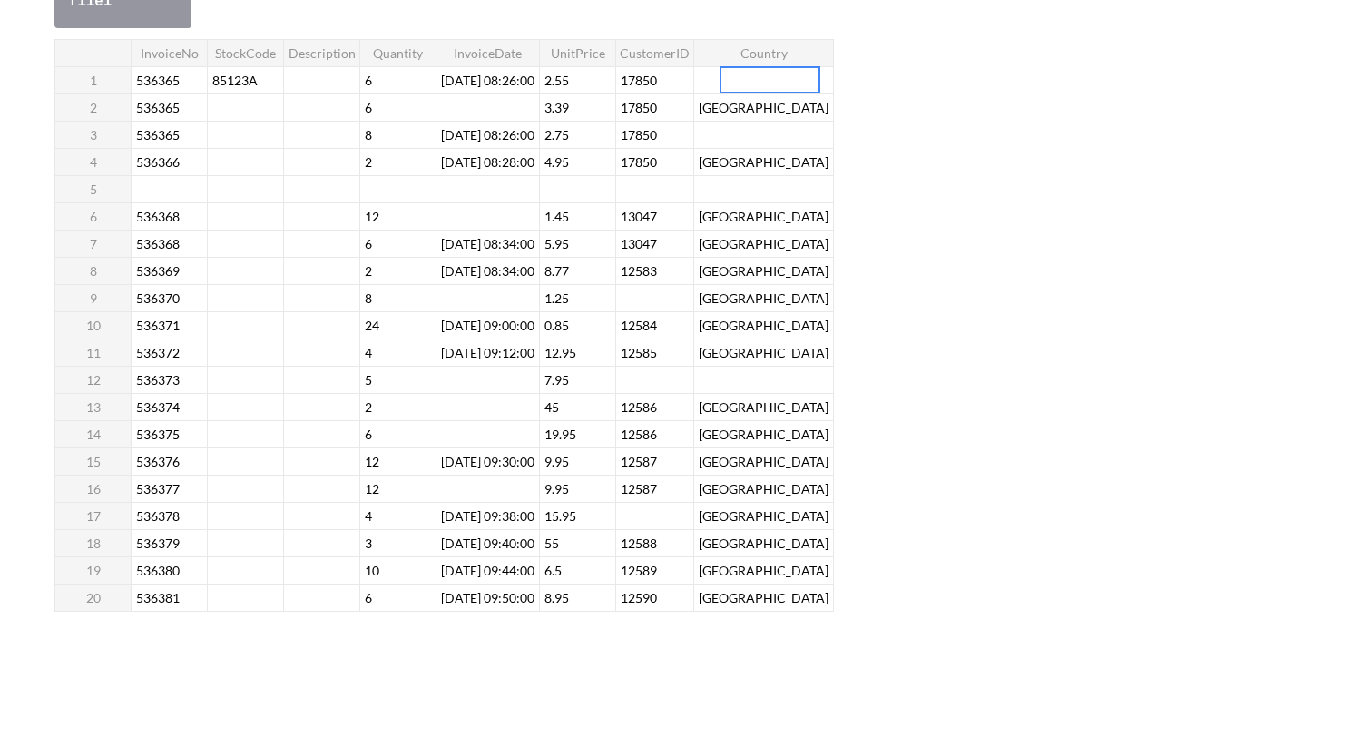
scroll to position [503, 0]
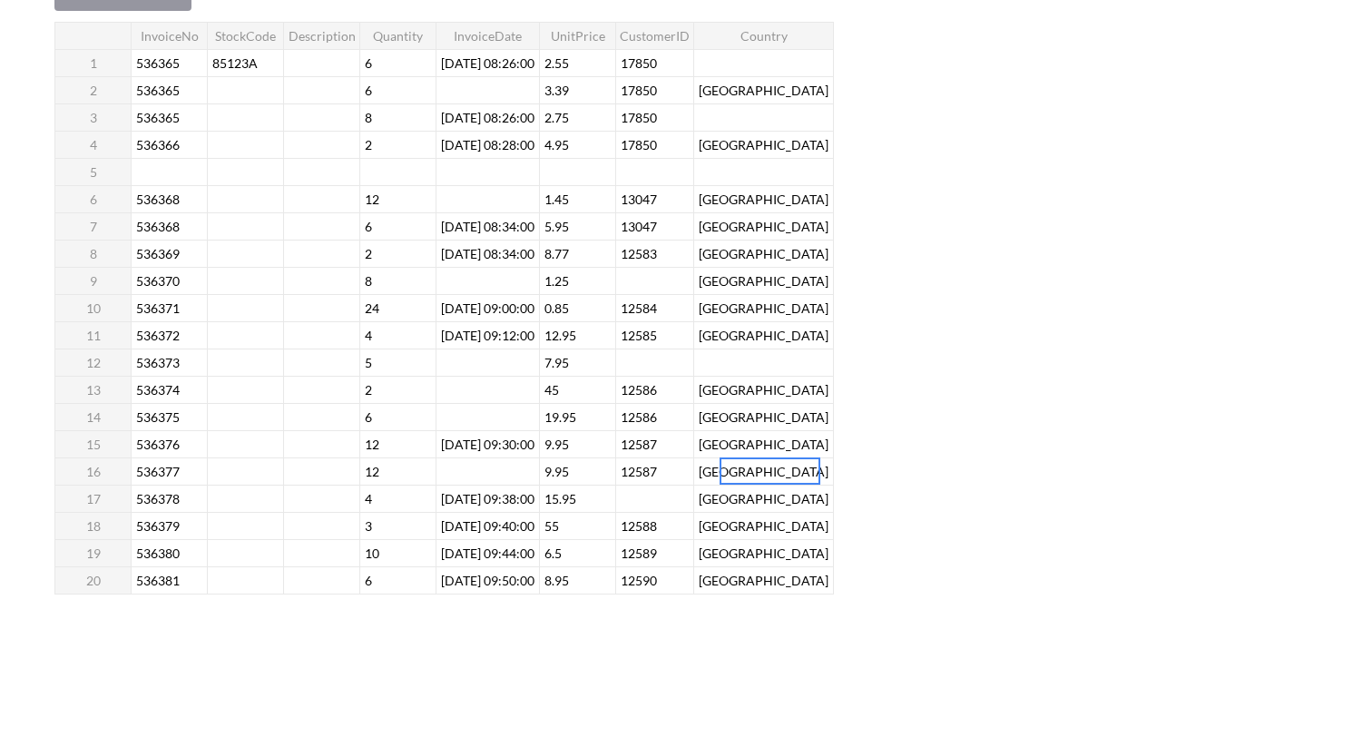
click at [756, 479] on div "InvoiceNo StockCode Description Quantity InvoiceDate UnitPrice CustomerID Count…" at bounding box center [444, 308] width 780 height 573
click at [752, 525] on div "InvoiceNo StockCode Description Quantity InvoiceDate UnitPrice CustomerID Count…" at bounding box center [444, 308] width 780 height 573
click at [759, 418] on div "InvoiceNo StockCode Description Quantity InvoiceDate UnitPrice CustomerID Count…" at bounding box center [444, 308] width 780 height 573
click at [500, 568] on div "InvoiceNo StockCode Description Quantity InvoiceDate UnitPrice CustomerID Count…" at bounding box center [444, 308] width 780 height 573
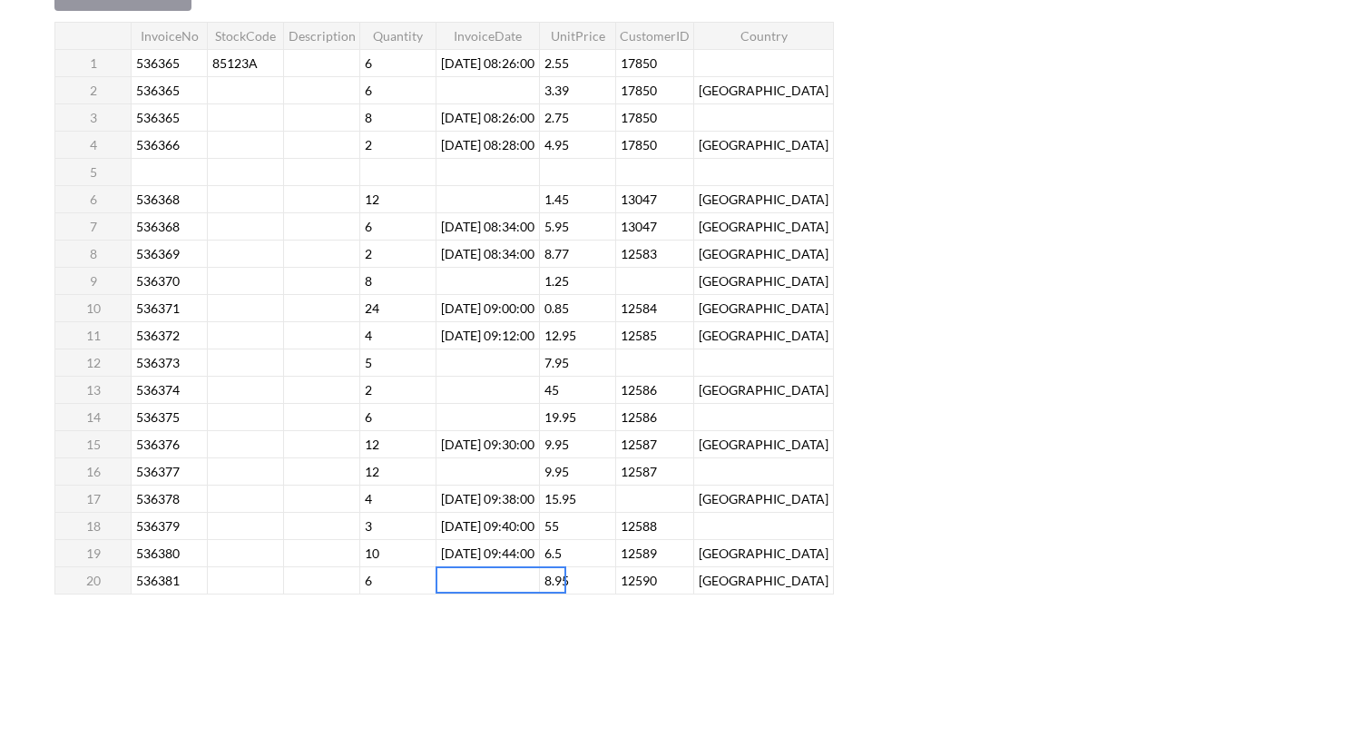
click at [143, 391] on div "InvoiceNo StockCode Description Quantity InvoiceDate UnitPrice CustomerID Count…" at bounding box center [444, 308] width 780 height 573
click at [149, 518] on div "InvoiceNo StockCode Description Quantity InvoiceDate UnitPrice CustomerID Count…" at bounding box center [444, 308] width 780 height 573
click at [152, 561] on div "InvoiceNo StockCode Description Quantity InvoiceDate UnitPrice CustomerID Count…" at bounding box center [444, 308] width 780 height 573
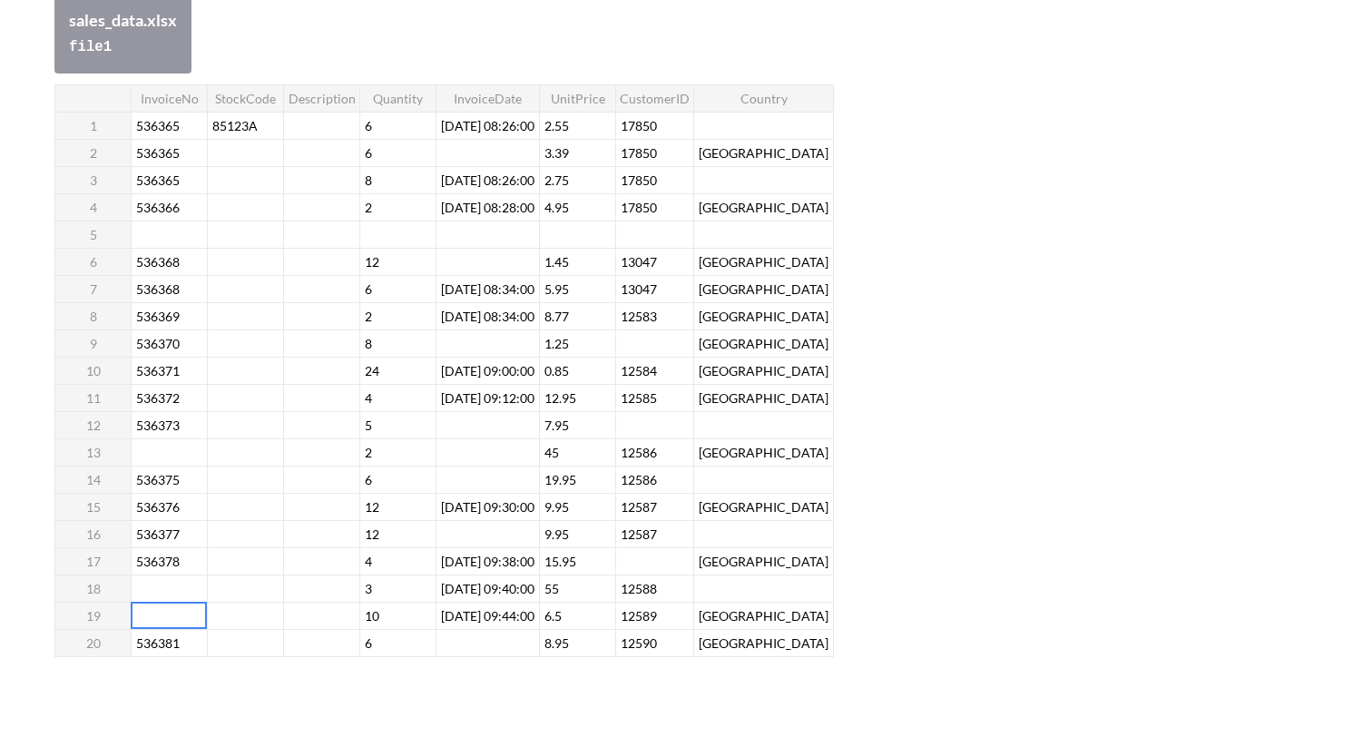
scroll to position [354, 0]
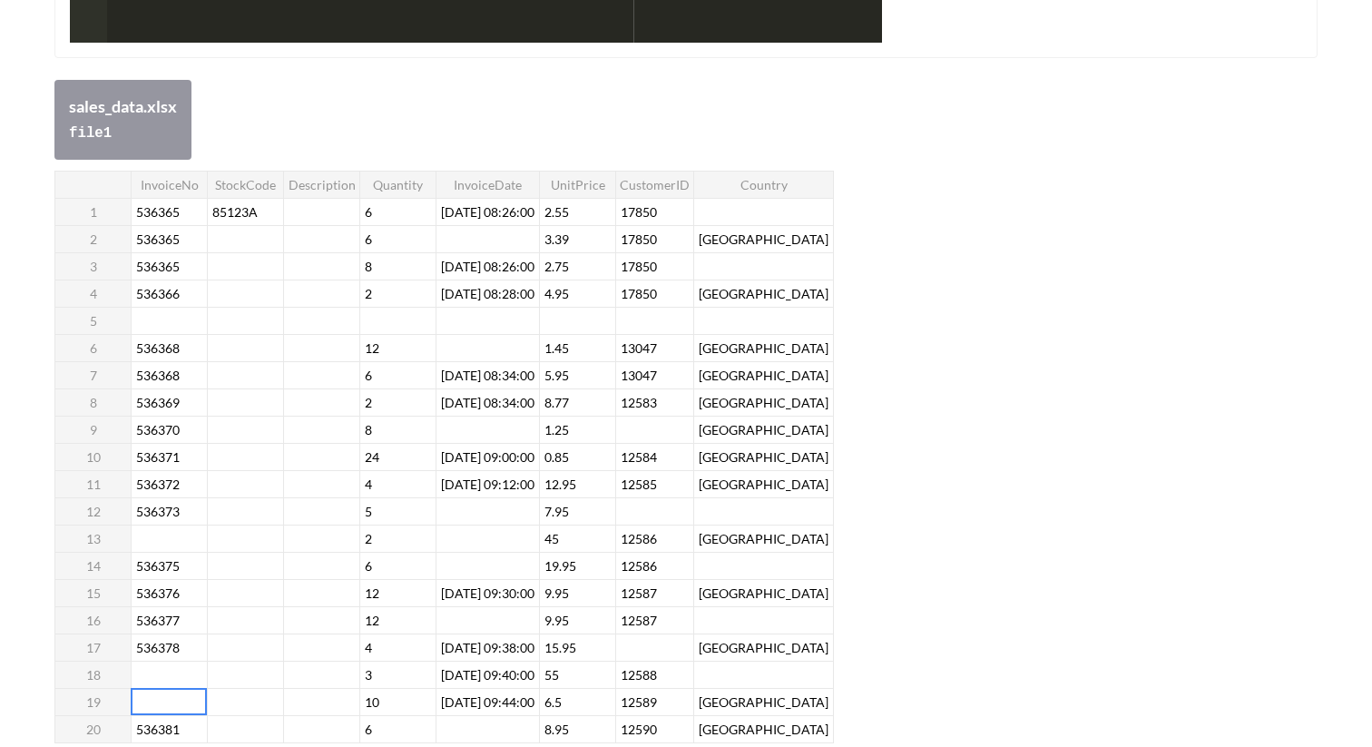
click at [166, 216] on div "InvoiceNo StockCode Description Quantity InvoiceDate UnitPrice CustomerID Count…" at bounding box center [444, 457] width 780 height 573
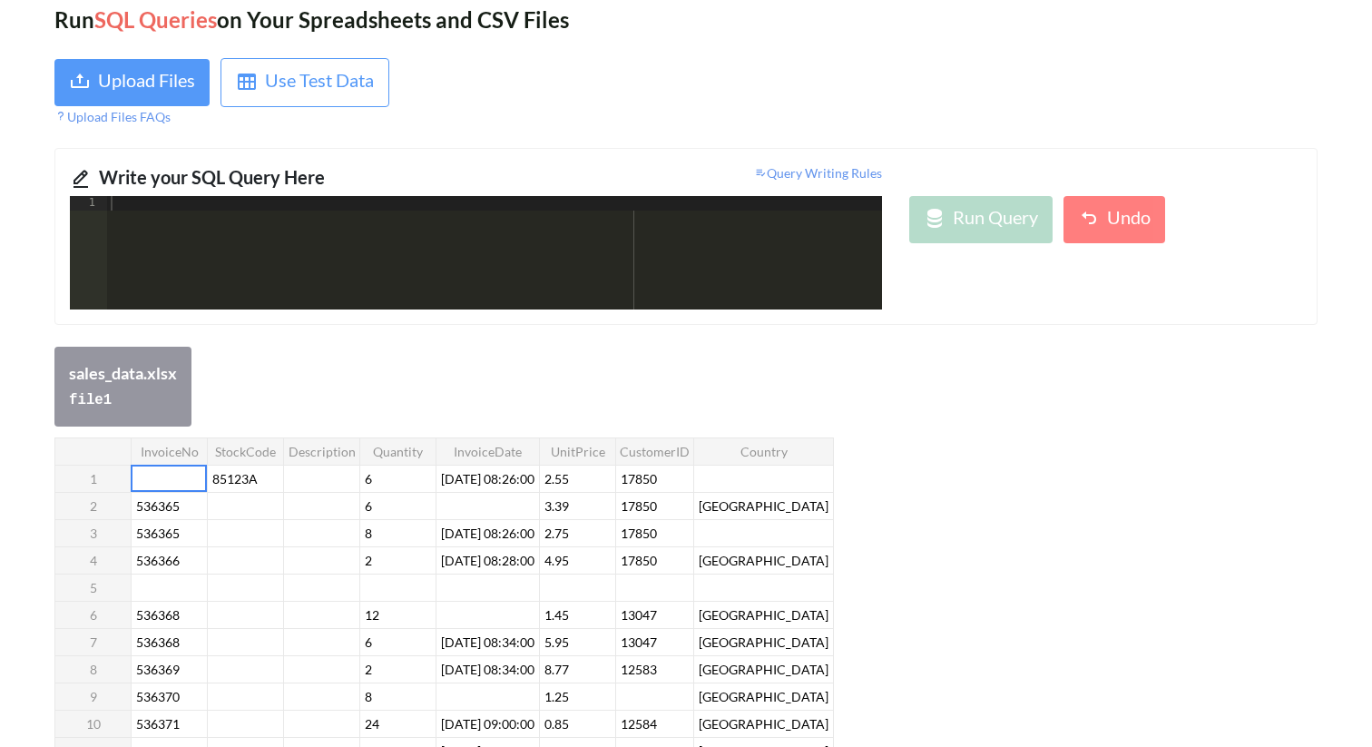
scroll to position [84, 0]
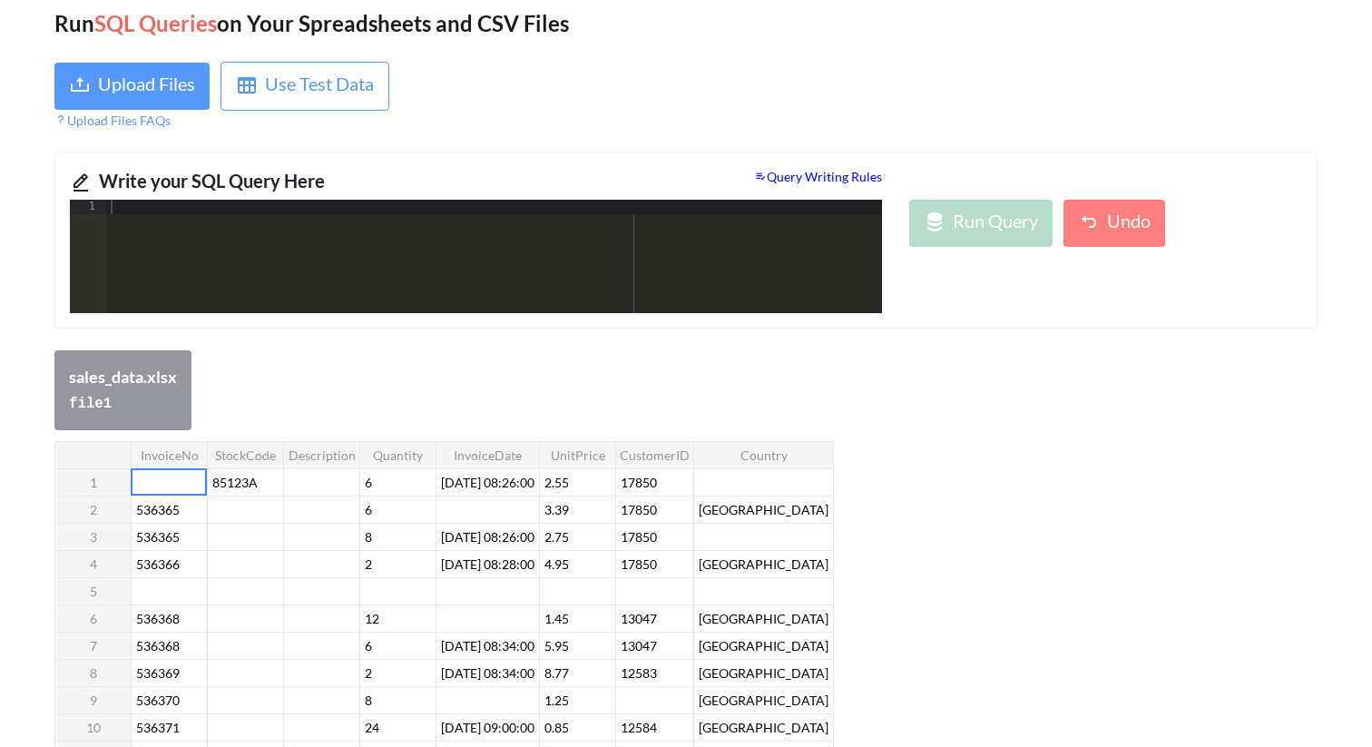
click at [840, 182] on span "Query Writing Rules" at bounding box center [818, 176] width 128 height 15
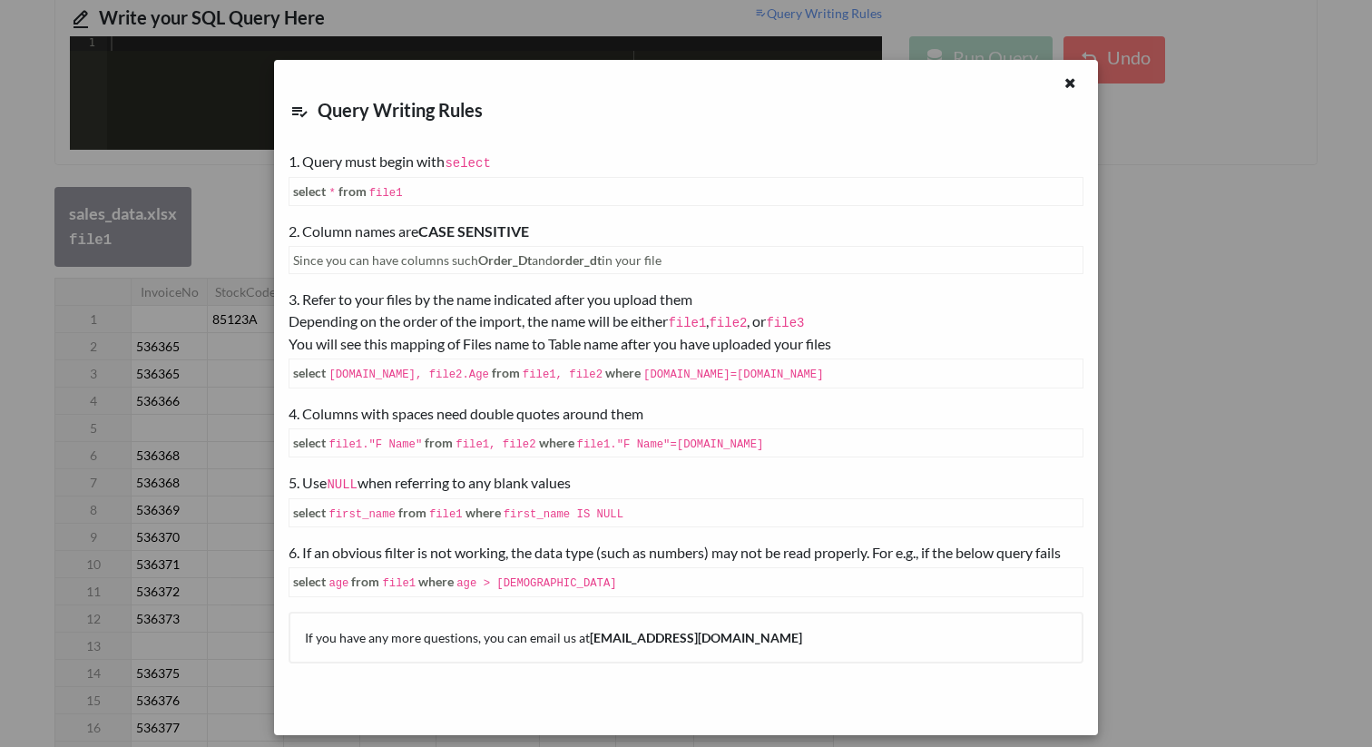
scroll to position [266, 0]
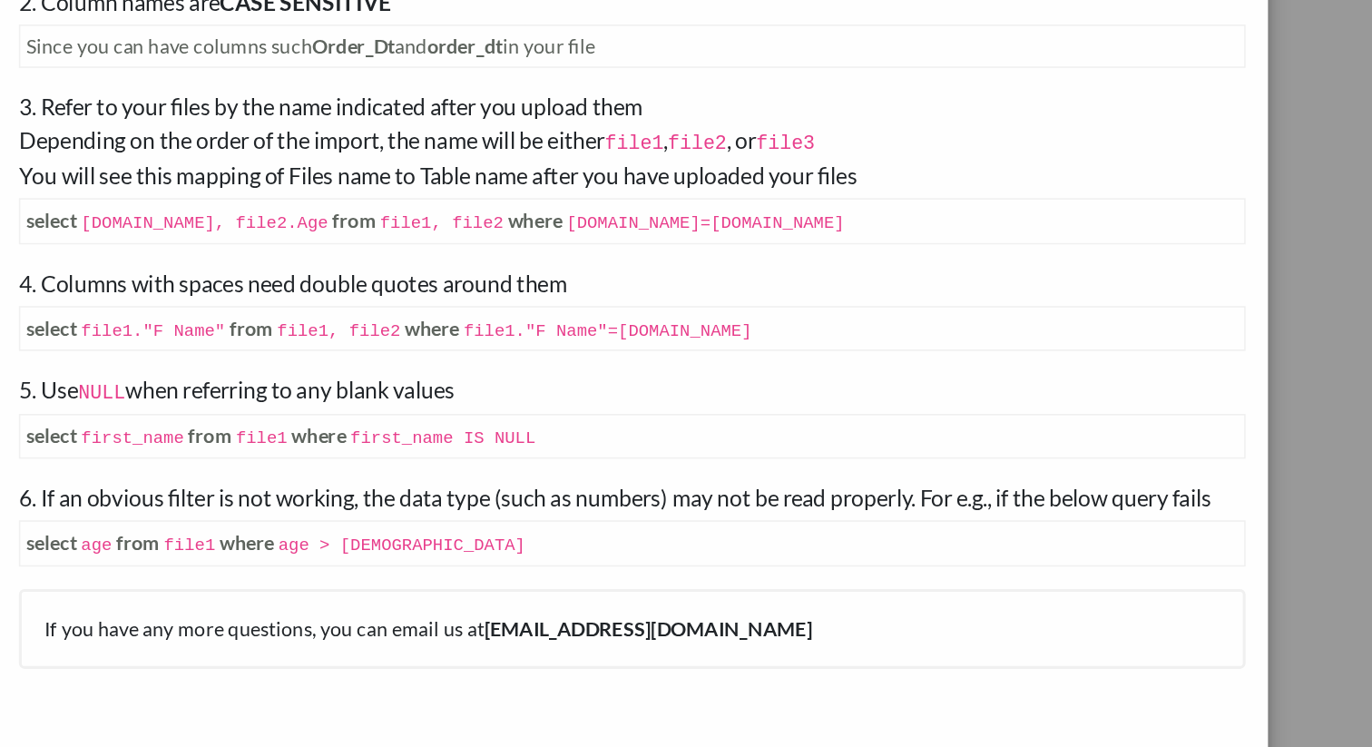
click at [785, 653] on div "If you have any more questions, you can email us at [EMAIL_ADDRESS][DOMAIN_NAME]" at bounding box center [686, 638] width 794 height 52
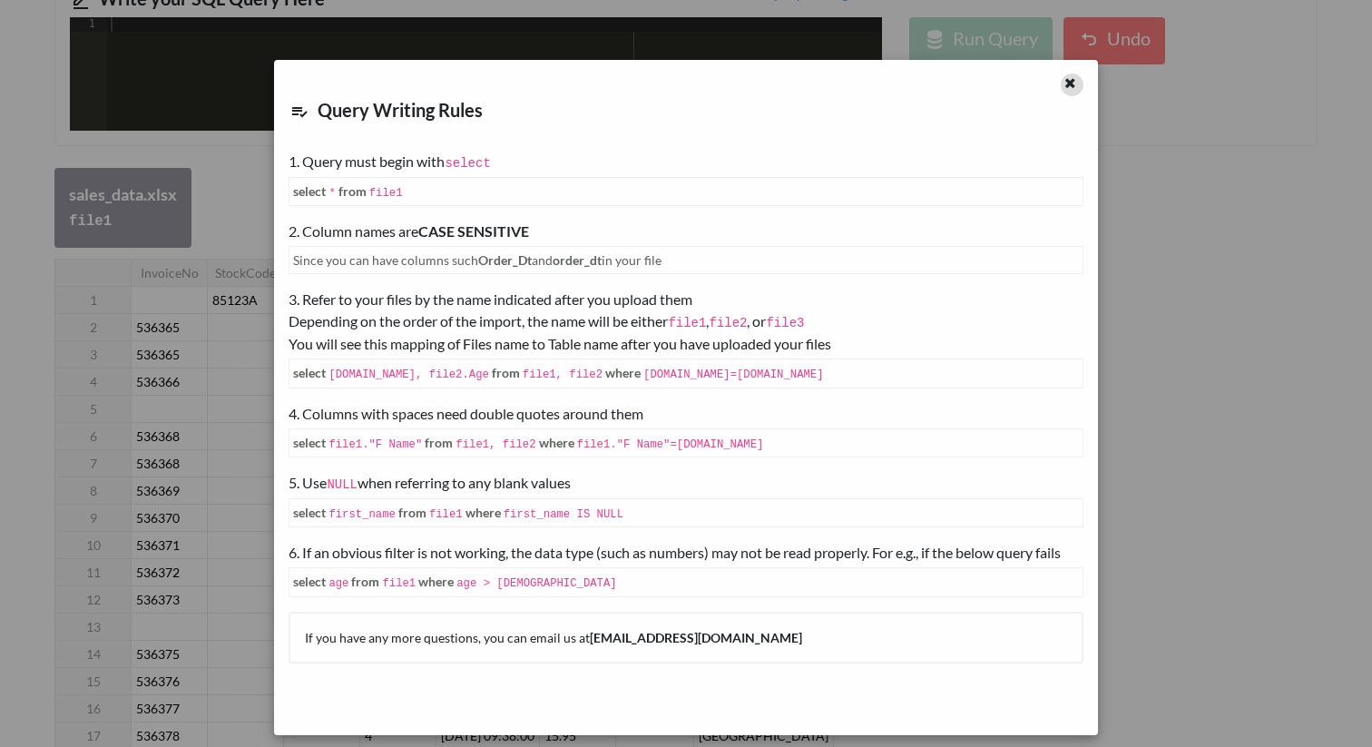
click at [1069, 84] on icon at bounding box center [1070, 80] width 15 height 13
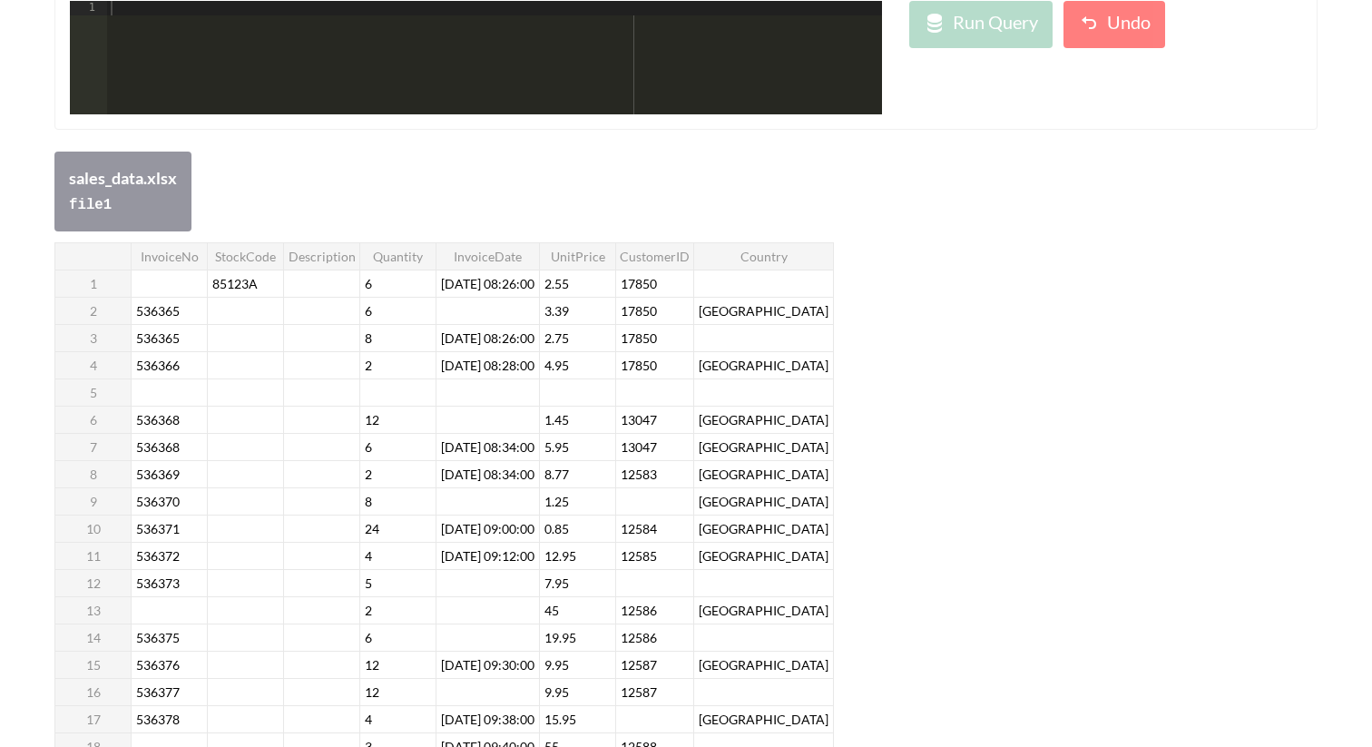
scroll to position [316, 0]
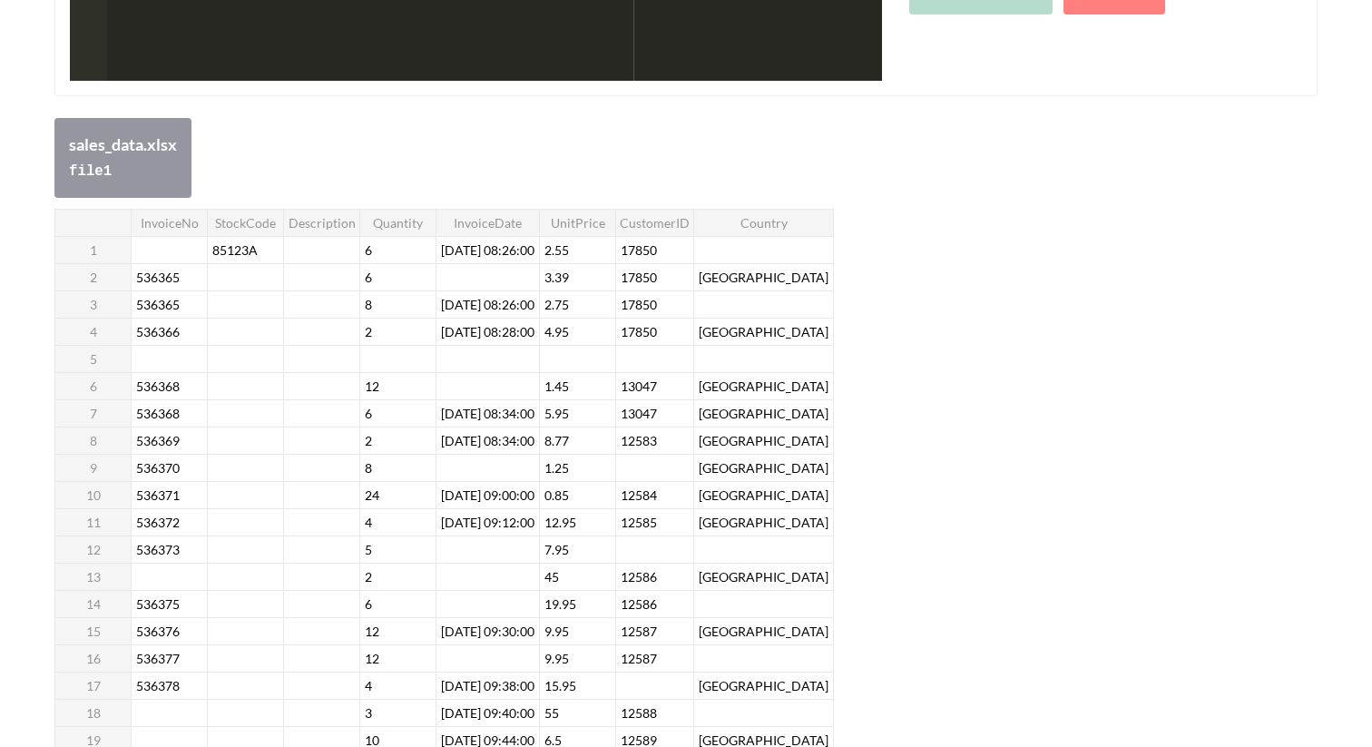
click at [168, 259] on div "InvoiceNo StockCode Description Quantity InvoiceDate UnitPrice CustomerID Count…" at bounding box center [444, 495] width 780 height 573
type input "null"
type input "N"
drag, startPoint x: 787, startPoint y: 199, endPoint x: 431, endPoint y: 199, distance: 355.8
click at [785, 199] on div "InvoiceNo StockCode Description Quantity InvoiceDate UnitPrice CustomerID Count…" at bounding box center [685, 492] width 1263 height 588
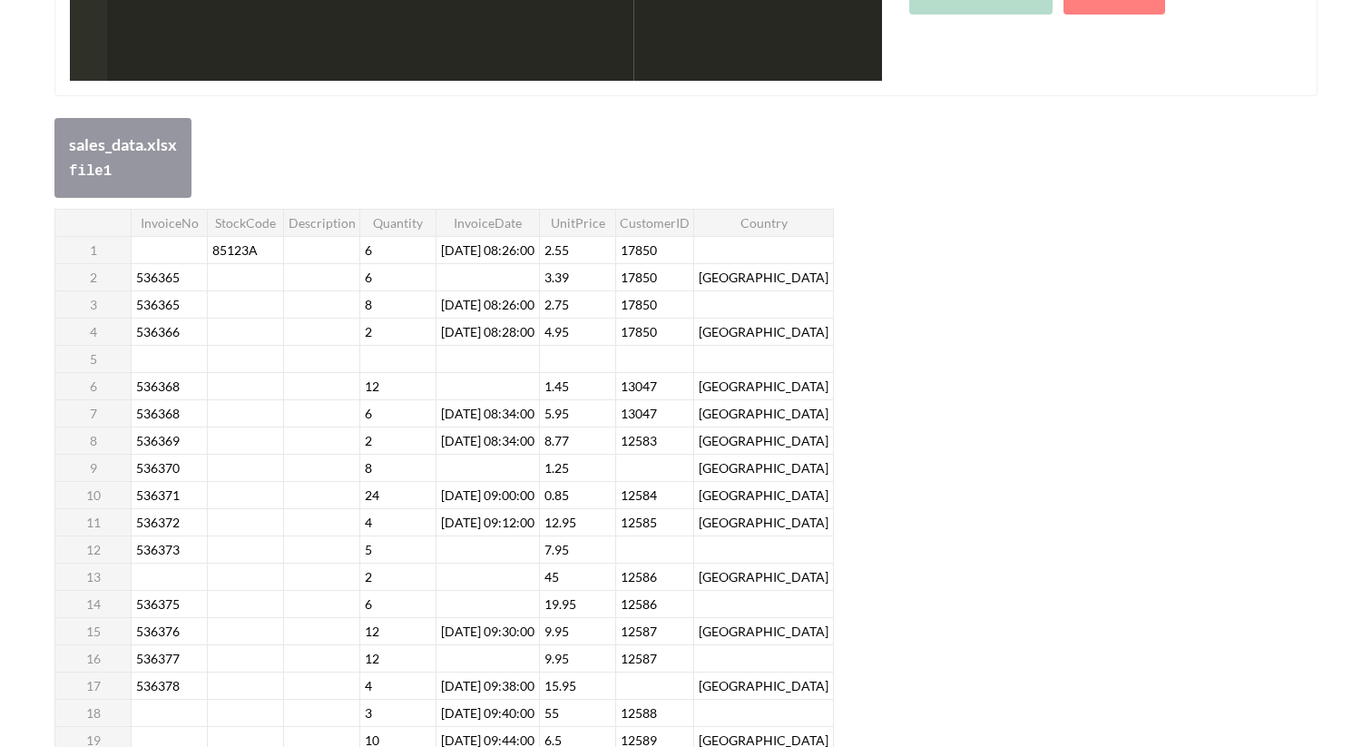
click at [185, 254] on div "InvoiceNo StockCode Description Quantity InvoiceDate UnitPrice CustomerID Count…" at bounding box center [444, 495] width 780 height 573
type input "n"
type input "N/A"
click at [1133, 257] on div "InvoiceNo StockCode Description Quantity InvoiceDate UnitPrice CustomerID Count…" at bounding box center [685, 497] width 1263 height 577
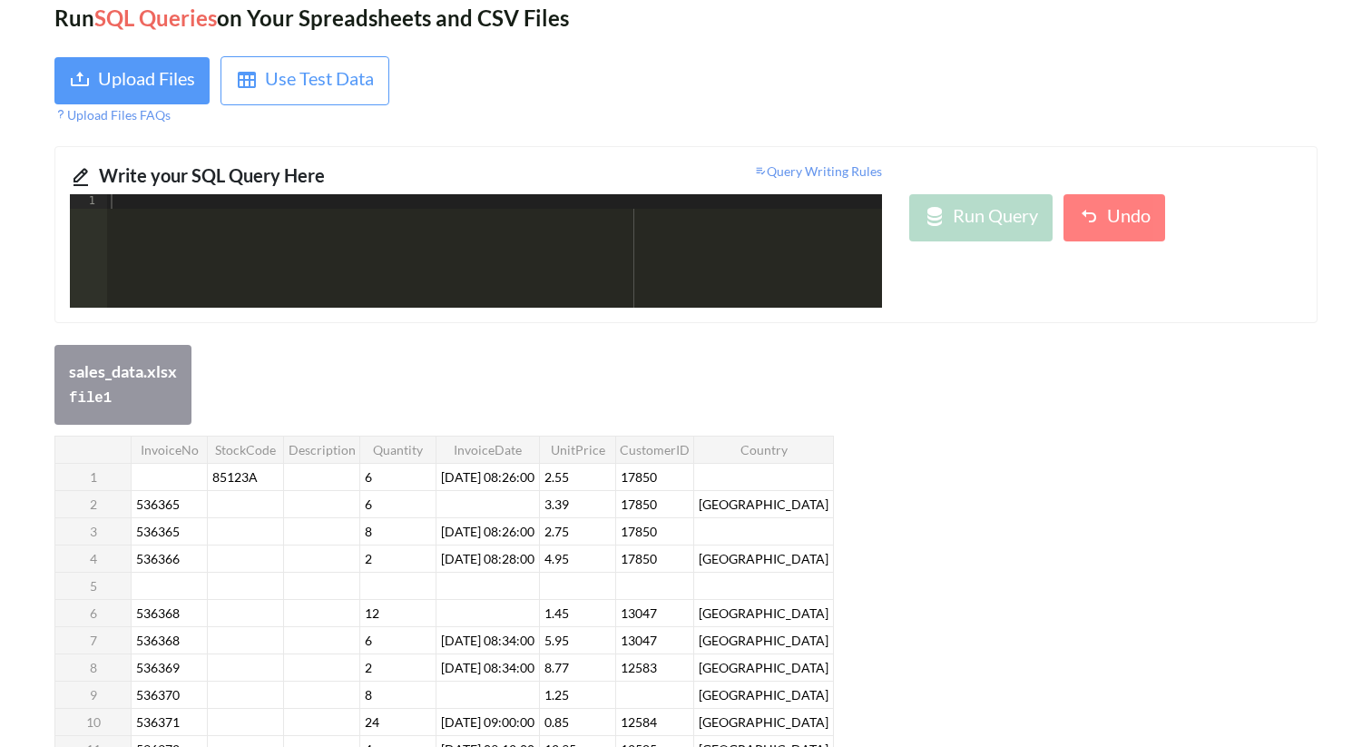
scroll to position [0, 0]
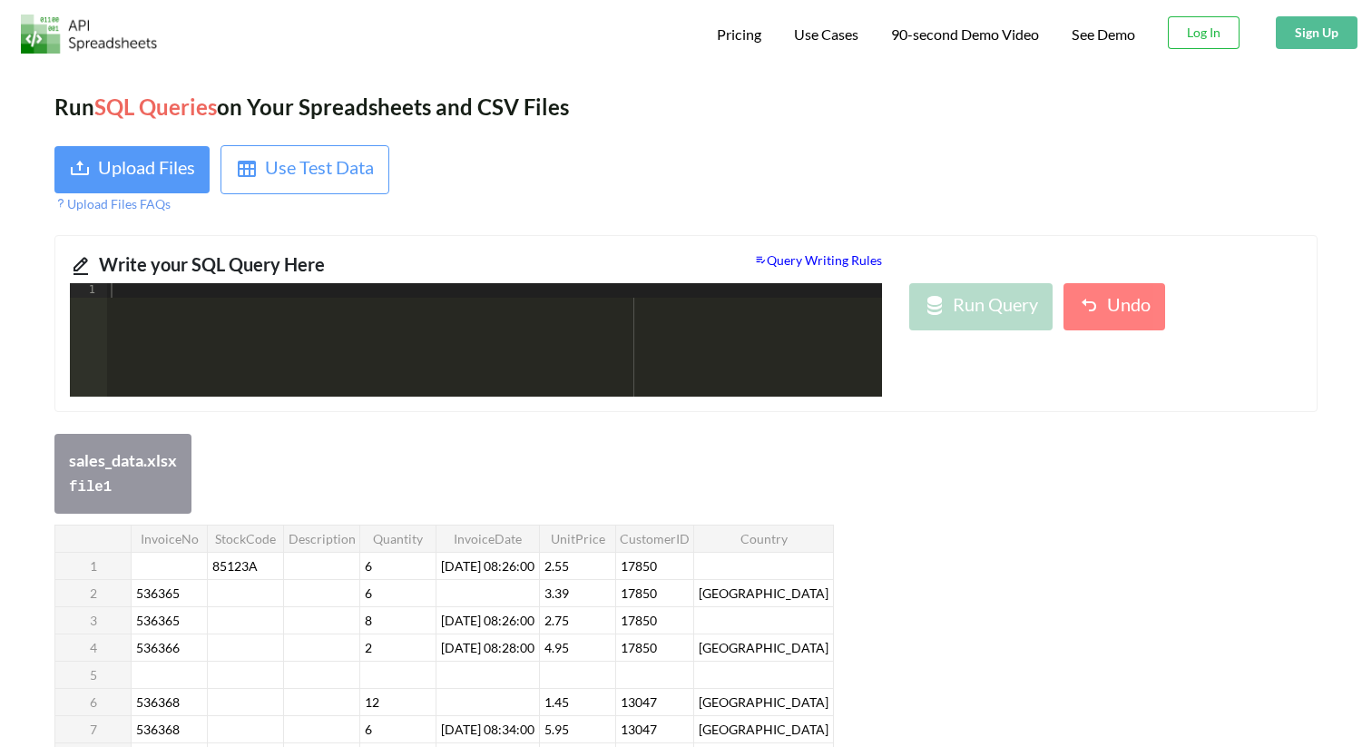
click at [778, 253] on span "Query Writing Rules" at bounding box center [818, 259] width 128 height 15
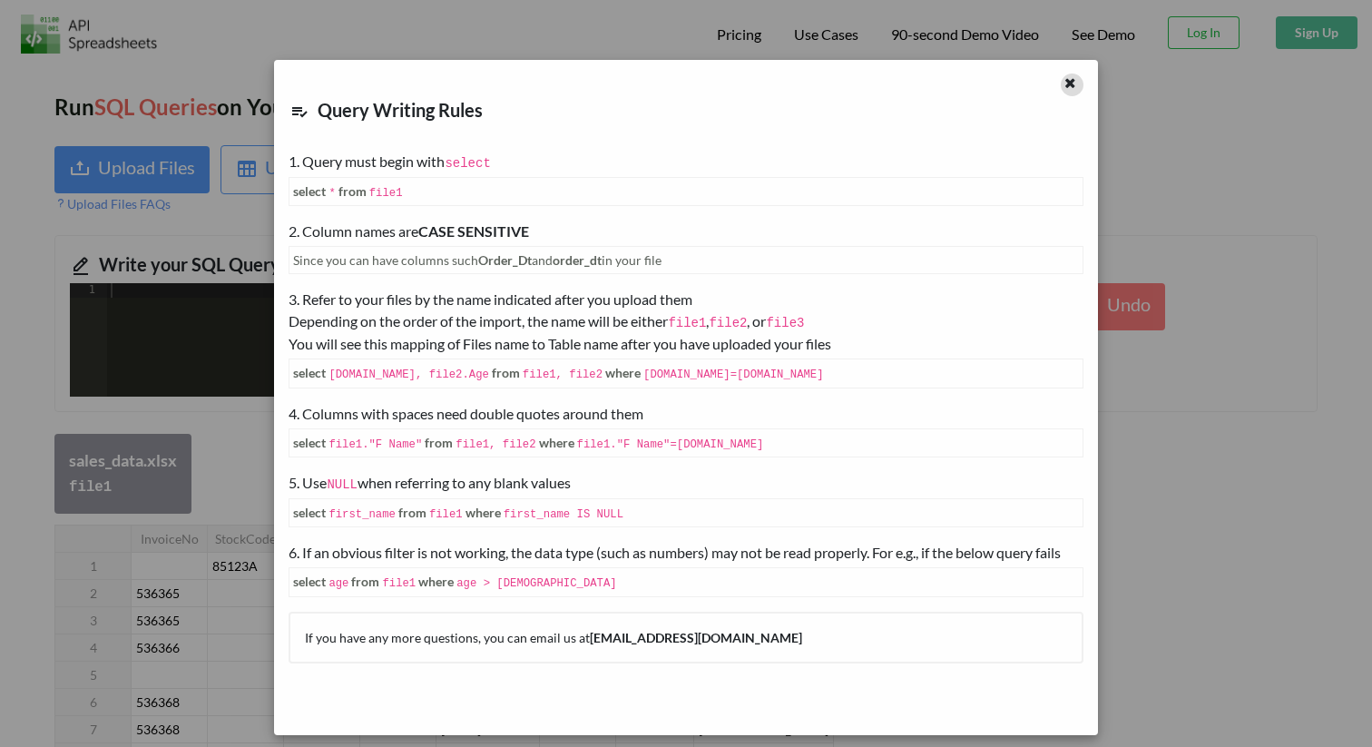
click at [1062, 87] on div at bounding box center [1072, 85] width 23 height 23
